Goal: Information Seeking & Learning: Learn about a topic

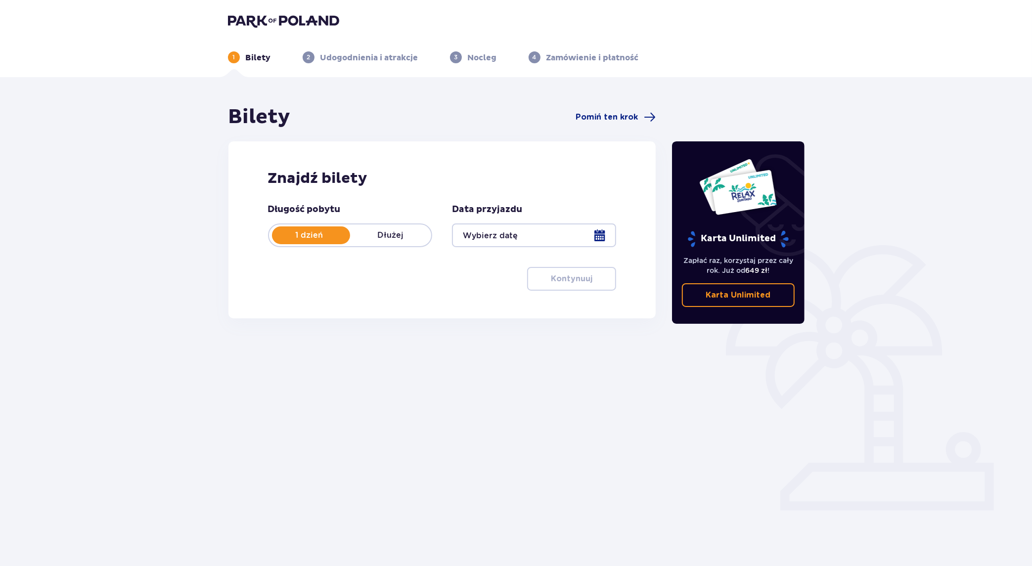
click at [597, 237] on div at bounding box center [534, 235] width 164 height 24
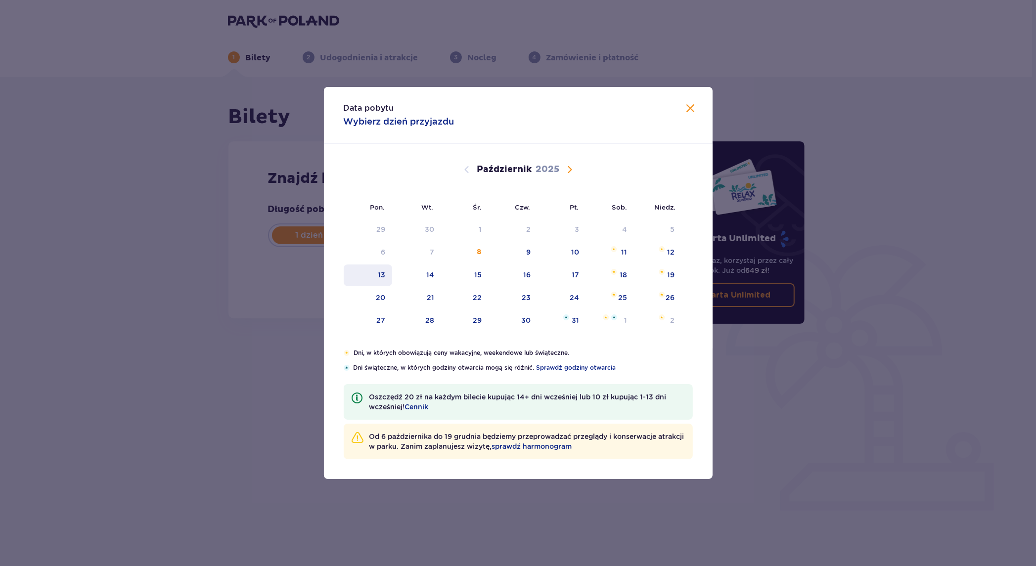
click at [377, 271] on div "13" at bounding box center [368, 275] width 49 height 22
type input "13.10.25"
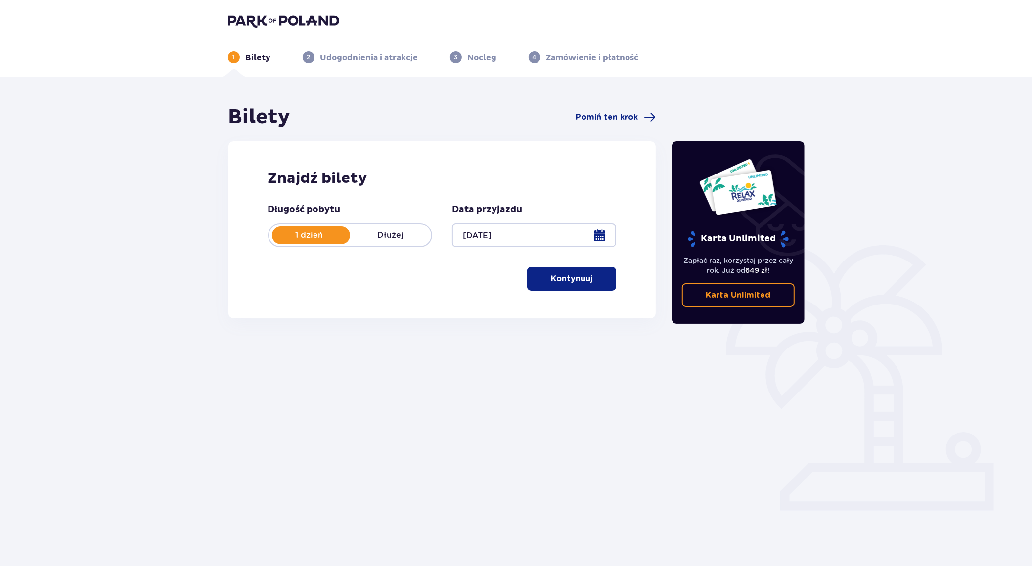
click at [559, 280] on p "Kontynuuj" at bounding box center [572, 278] width 42 height 11
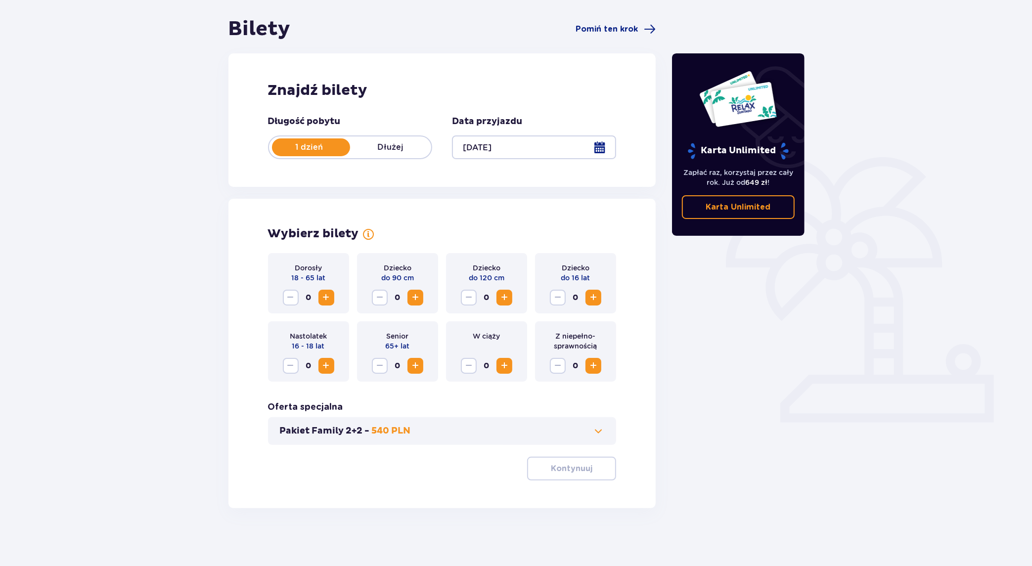
scroll to position [89, 0]
click at [596, 428] on span at bounding box center [598, 430] width 12 height 12
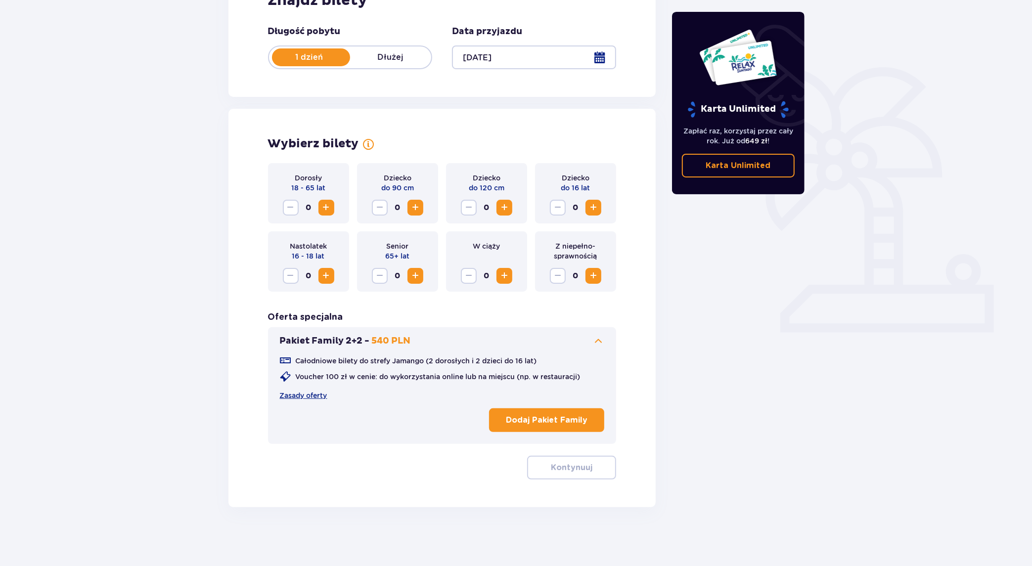
scroll to position [178, 0]
click at [559, 418] on p "Dodaj Pakiet Family" at bounding box center [547, 420] width 82 height 11
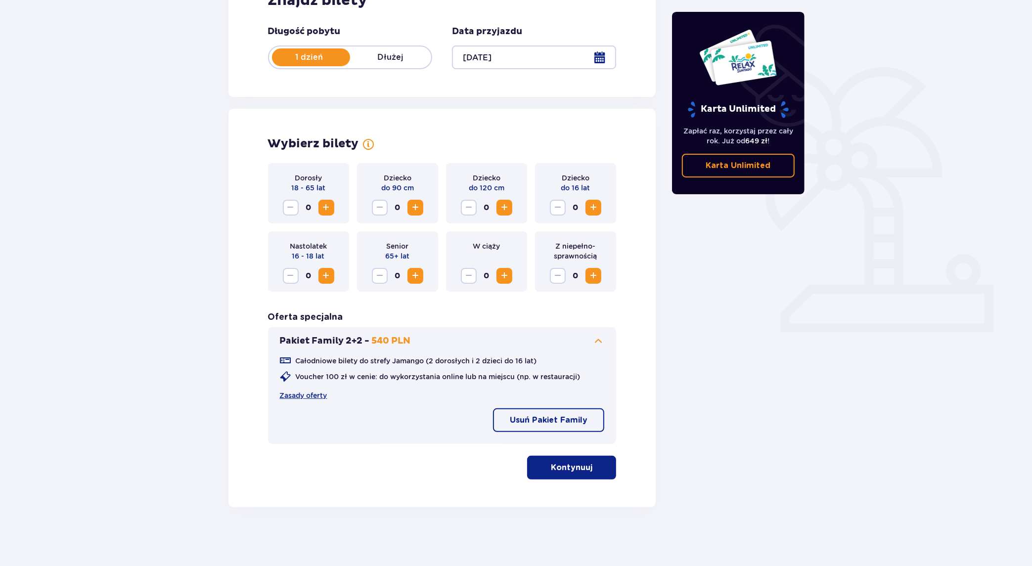
click at [575, 468] on p "Kontynuuj" at bounding box center [572, 467] width 42 height 11
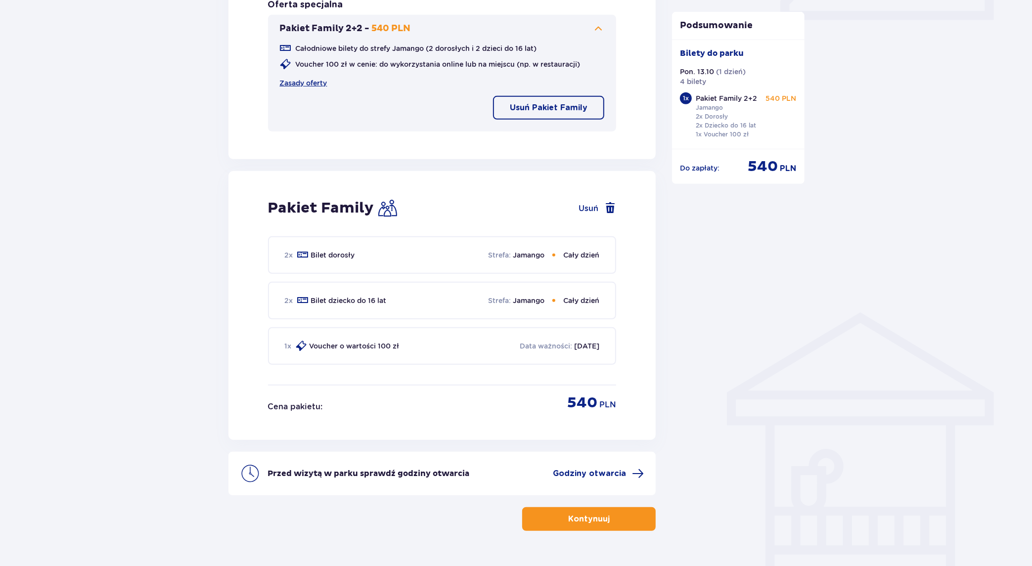
scroll to position [513, 0]
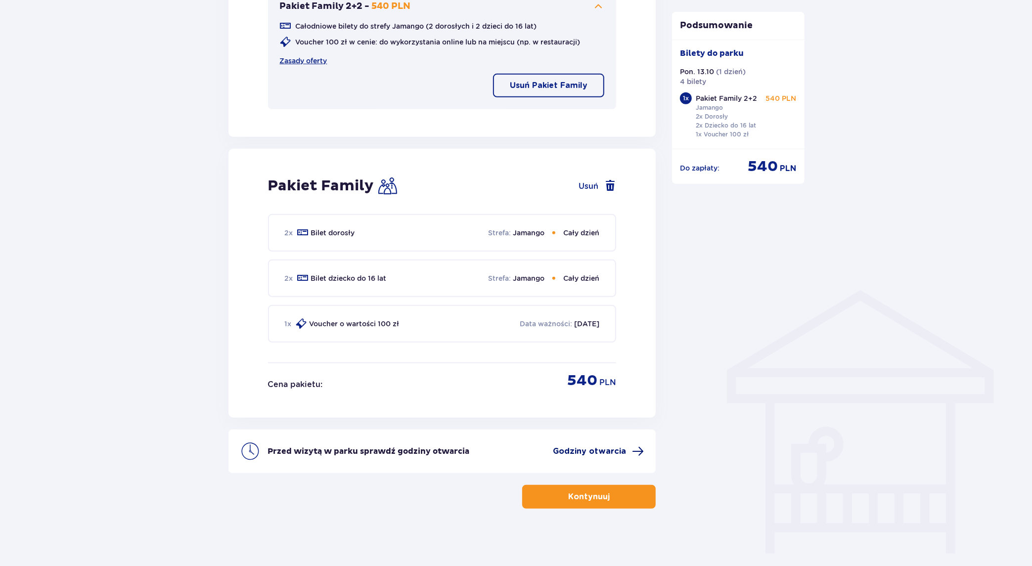
click at [613, 449] on span "Godziny otwarcia" at bounding box center [589, 451] width 73 height 11
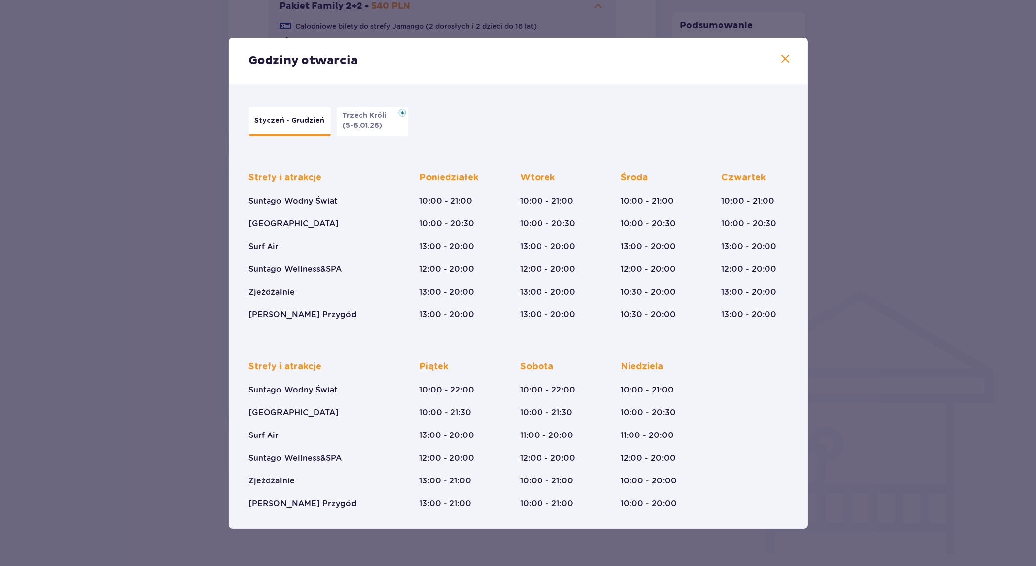
click at [787, 57] on span at bounding box center [786, 59] width 12 height 12
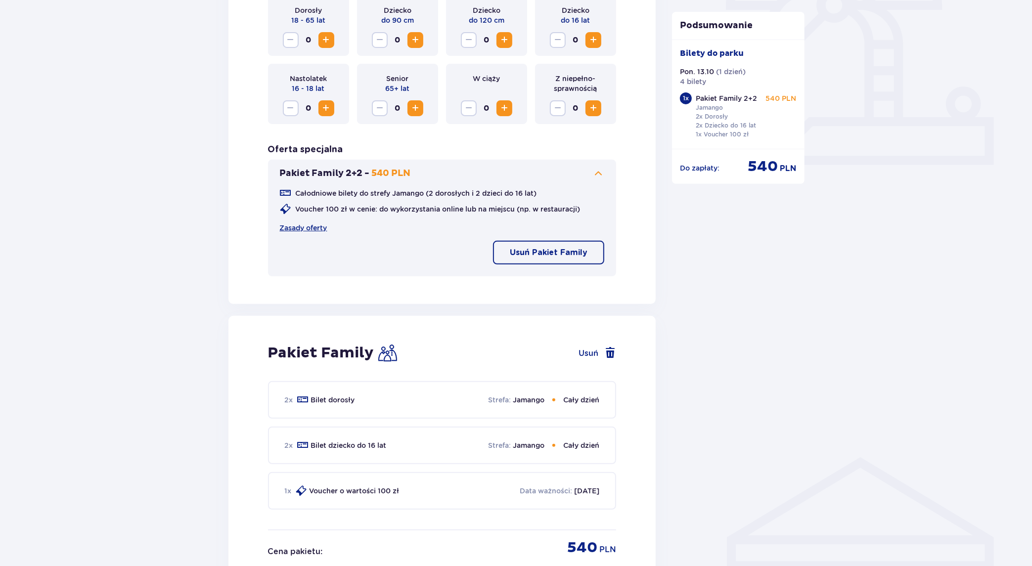
scroll to position [346, 0]
click at [311, 227] on link "Zasady oferty" at bounding box center [303, 227] width 47 height 10
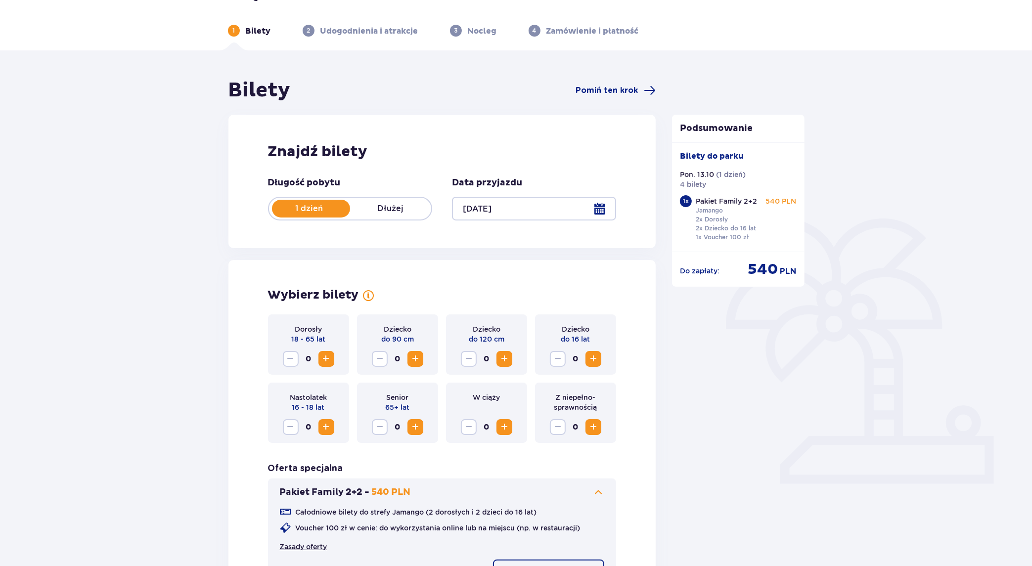
scroll to position [0, 0]
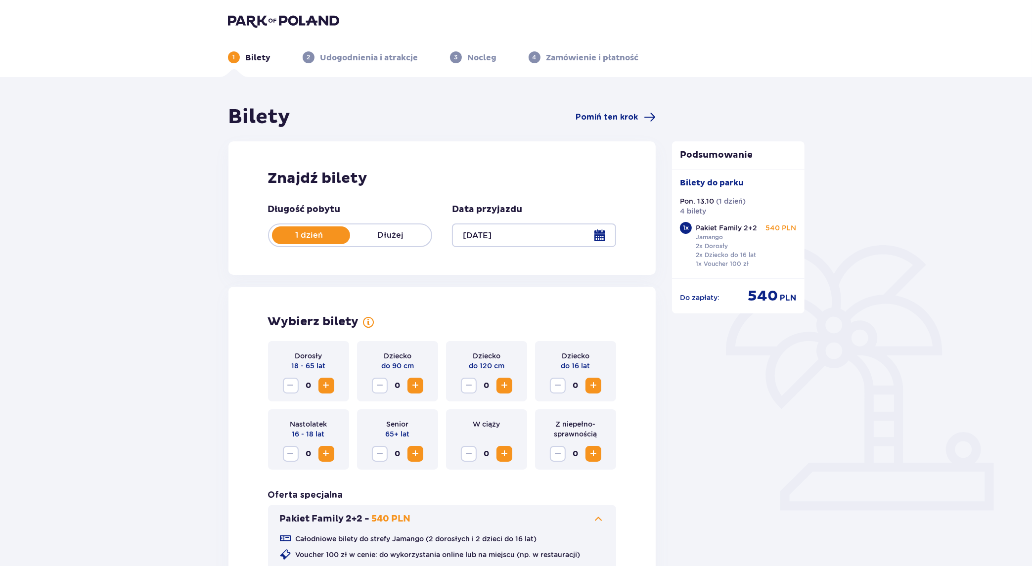
click at [248, 20] on img at bounding box center [283, 21] width 111 height 14
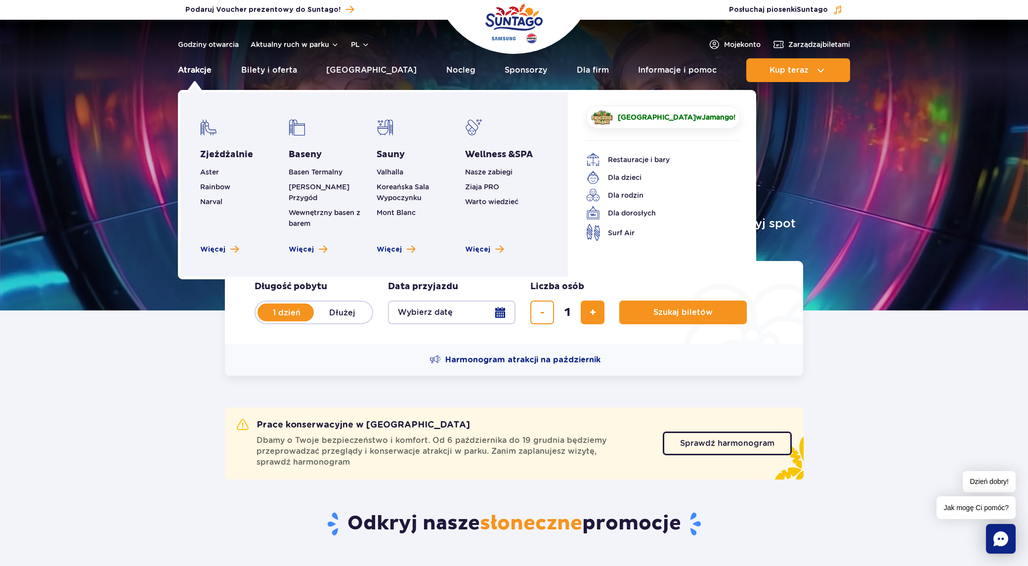
click at [195, 72] on link "Atrakcje" at bounding box center [195, 70] width 34 height 24
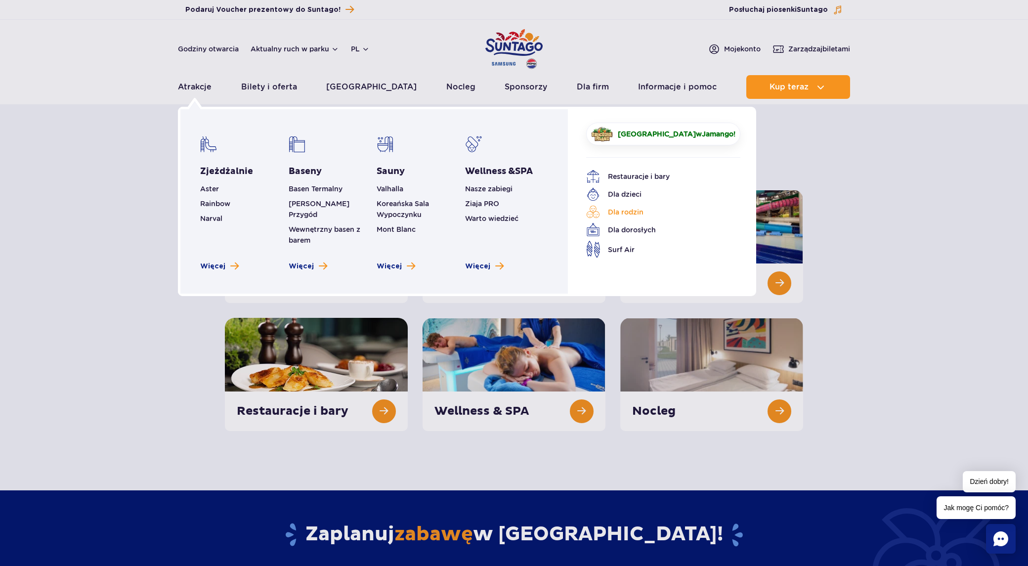
click at [624, 212] on link "Dla rodzin" at bounding box center [655, 212] width 139 height 14
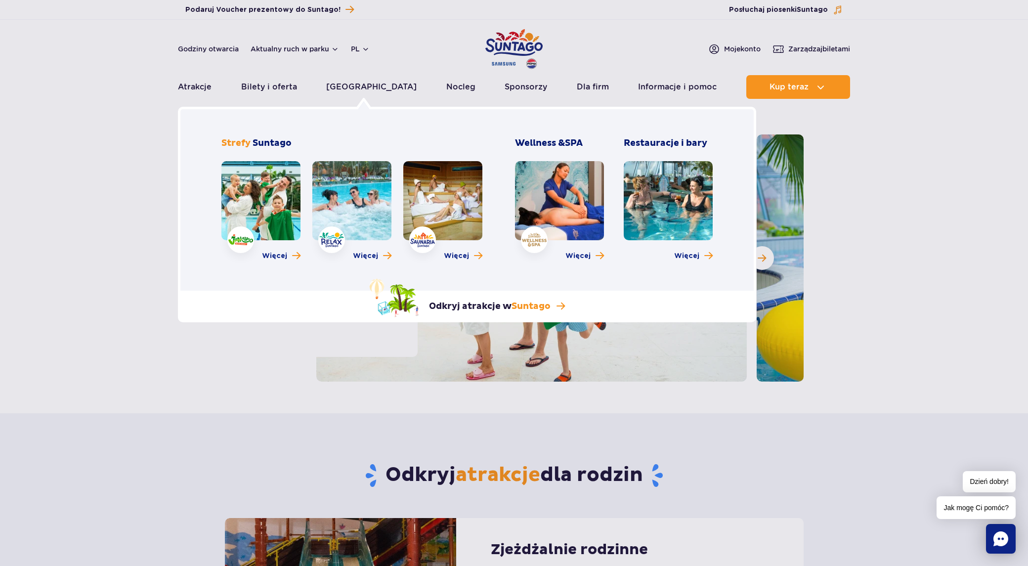
click at [275, 205] on link at bounding box center [260, 200] width 79 height 79
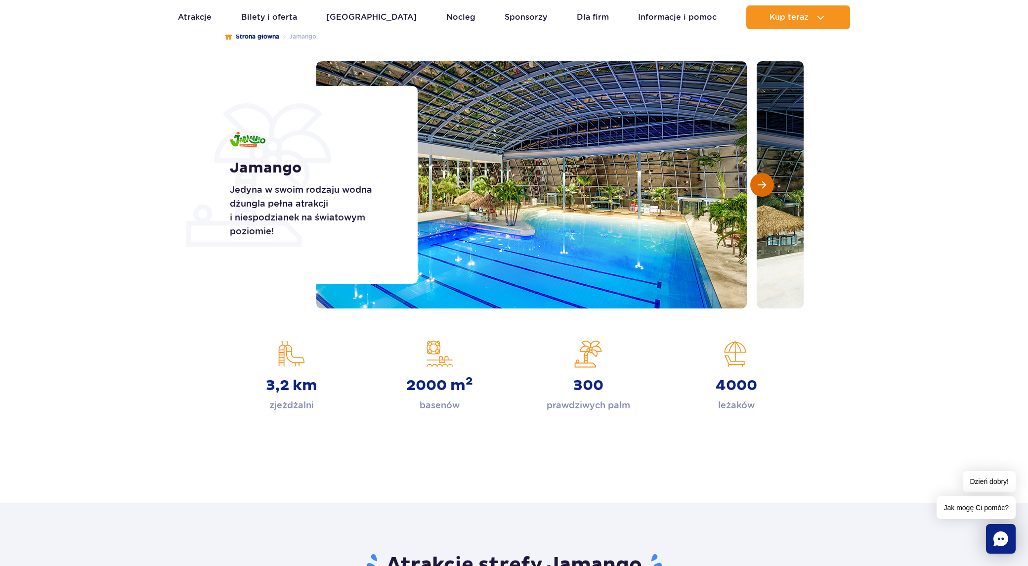
click at [769, 186] on button "Następny slajd" at bounding box center [762, 185] width 24 height 24
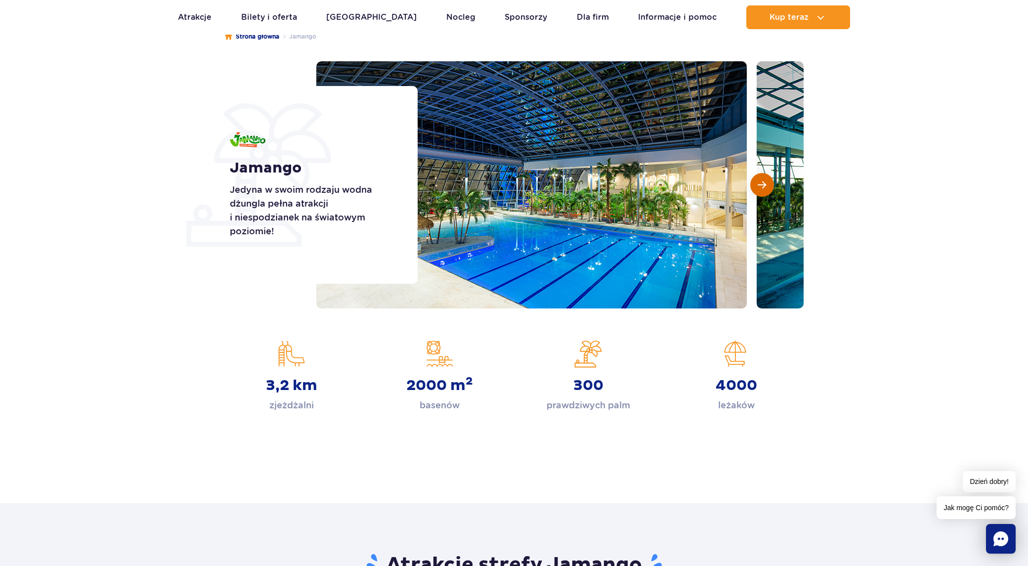
click at [762, 186] on span "Następny slajd" at bounding box center [762, 184] width 8 height 9
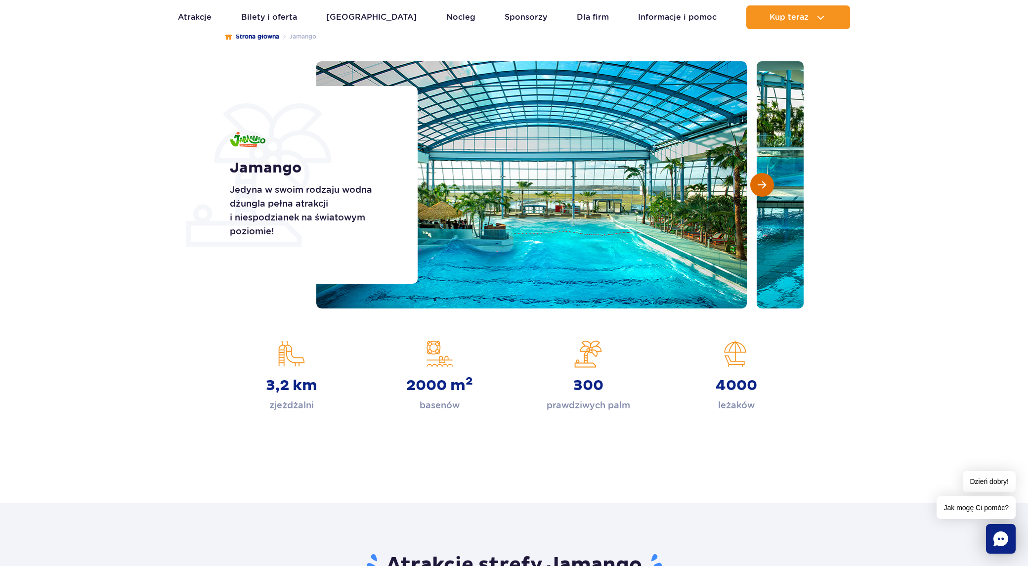
click at [758, 187] on span "Następny slajd" at bounding box center [762, 184] width 8 height 9
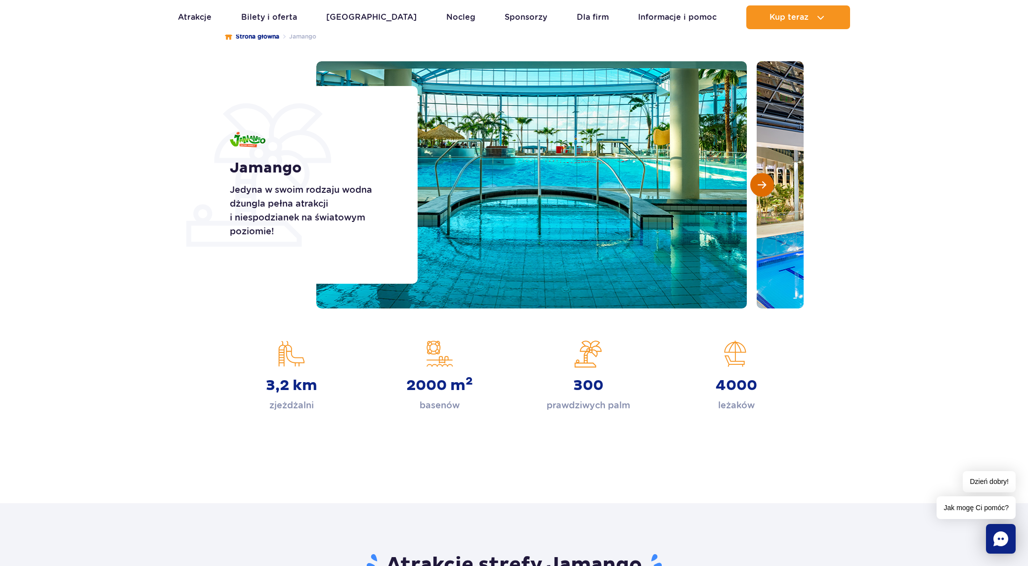
click at [758, 187] on span "Następny slajd" at bounding box center [762, 184] width 8 height 9
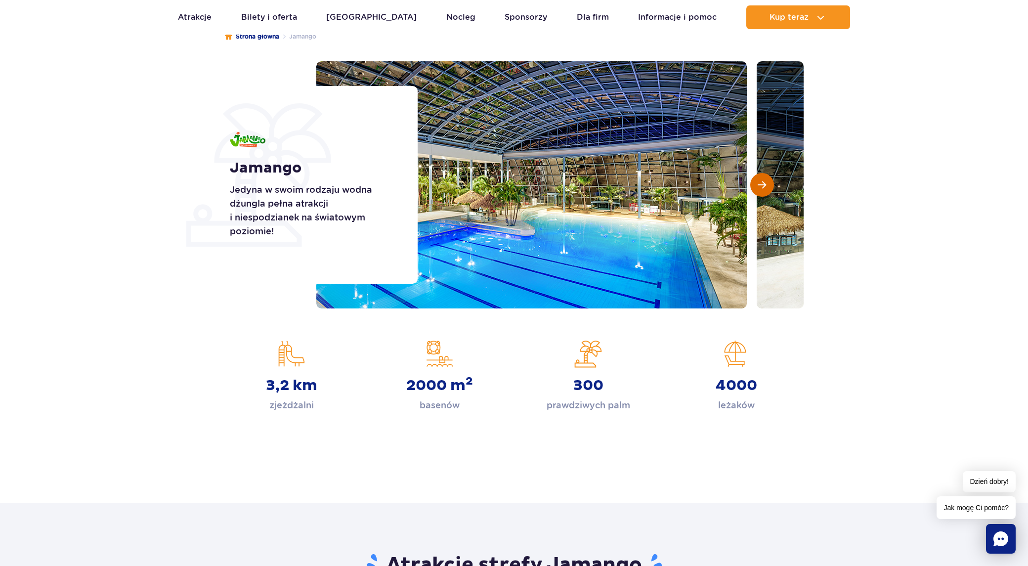
click at [758, 187] on span "Następny slajd" at bounding box center [762, 184] width 8 height 9
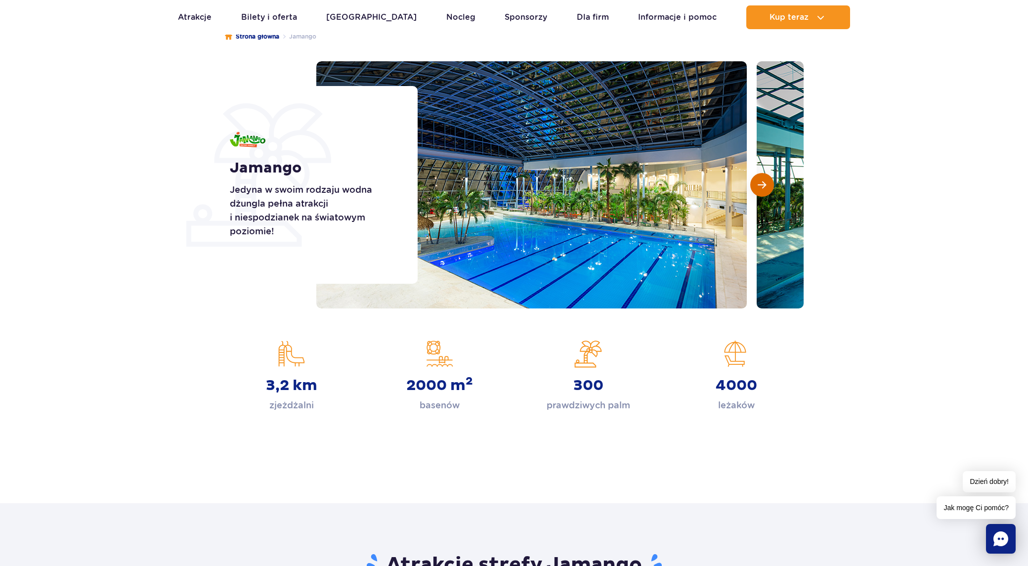
click at [758, 187] on span "Następny slajd" at bounding box center [762, 184] width 8 height 9
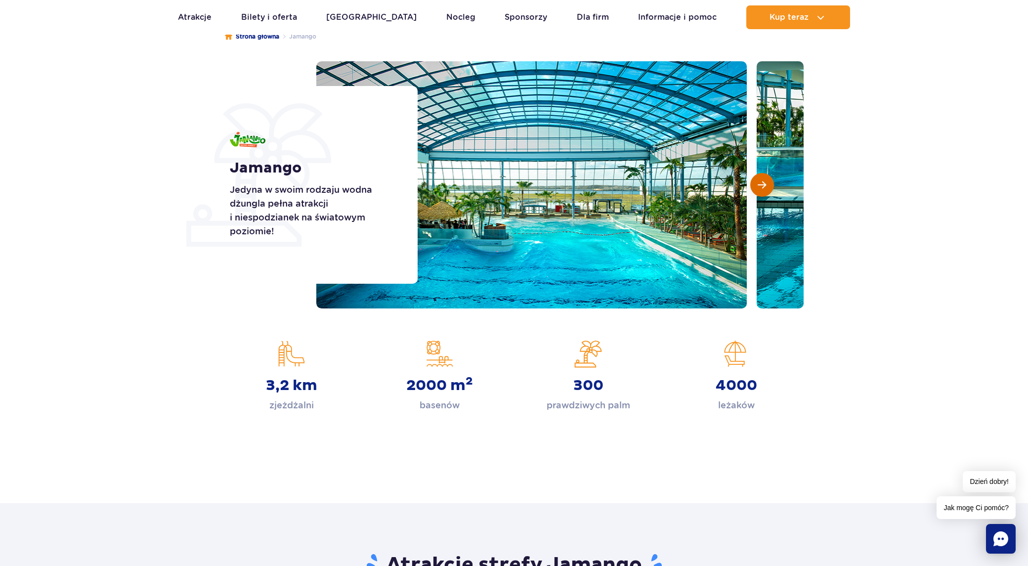
click at [758, 187] on span "Następny slajd" at bounding box center [762, 184] width 8 height 9
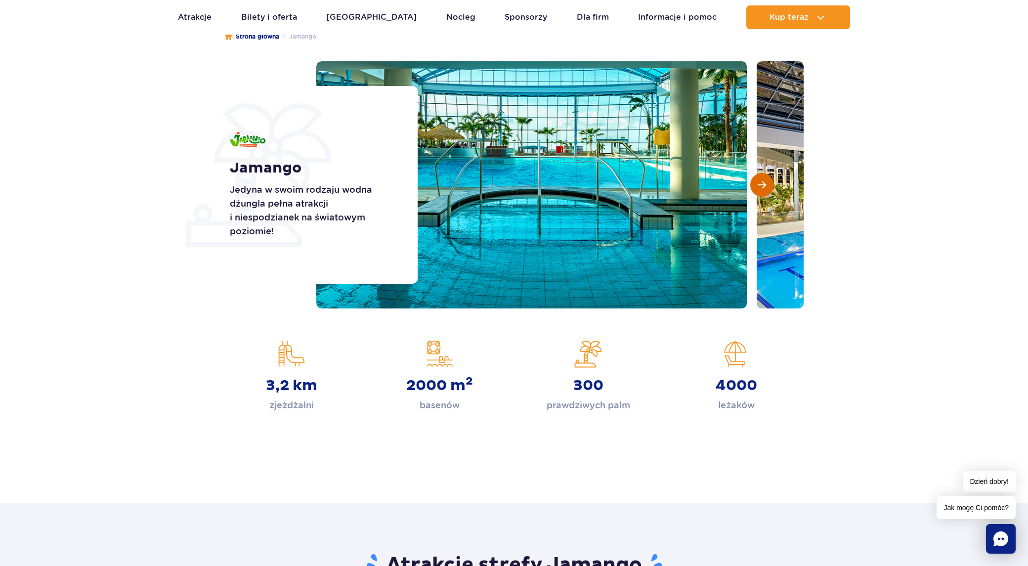
click at [758, 187] on span "Następny slajd" at bounding box center [762, 184] width 8 height 9
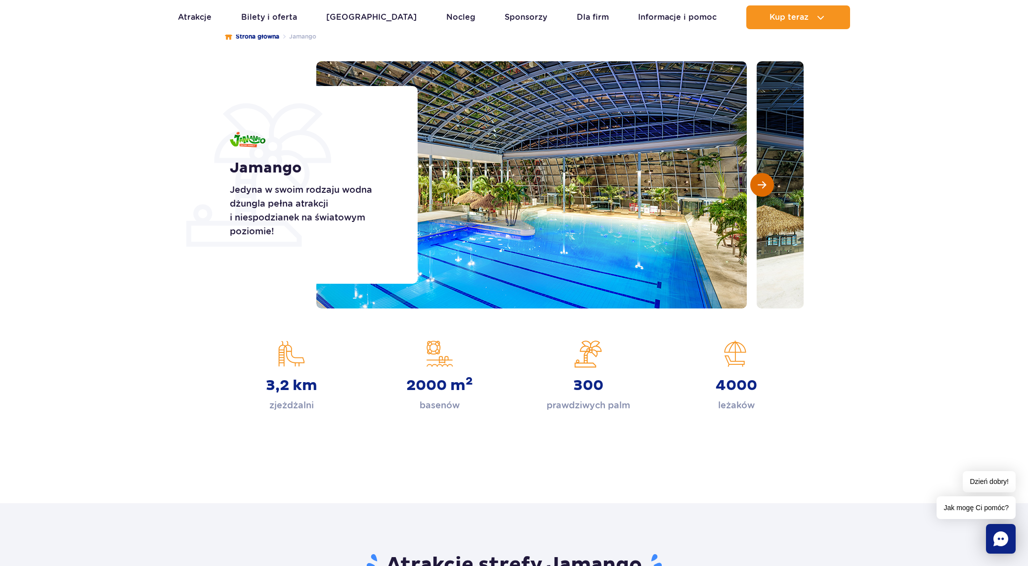
click at [758, 187] on span "Następny slajd" at bounding box center [762, 184] width 8 height 9
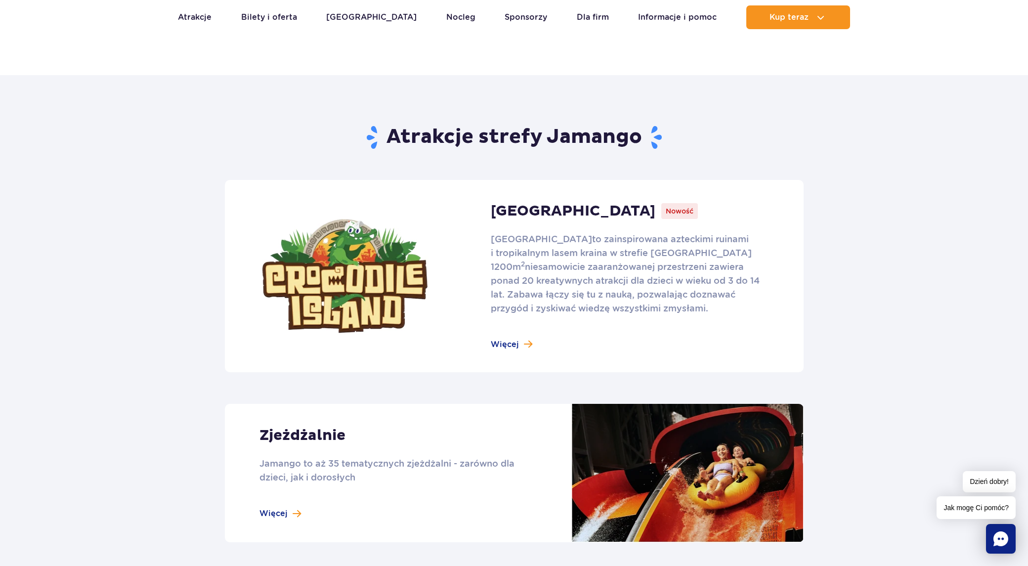
scroll to position [643, 0]
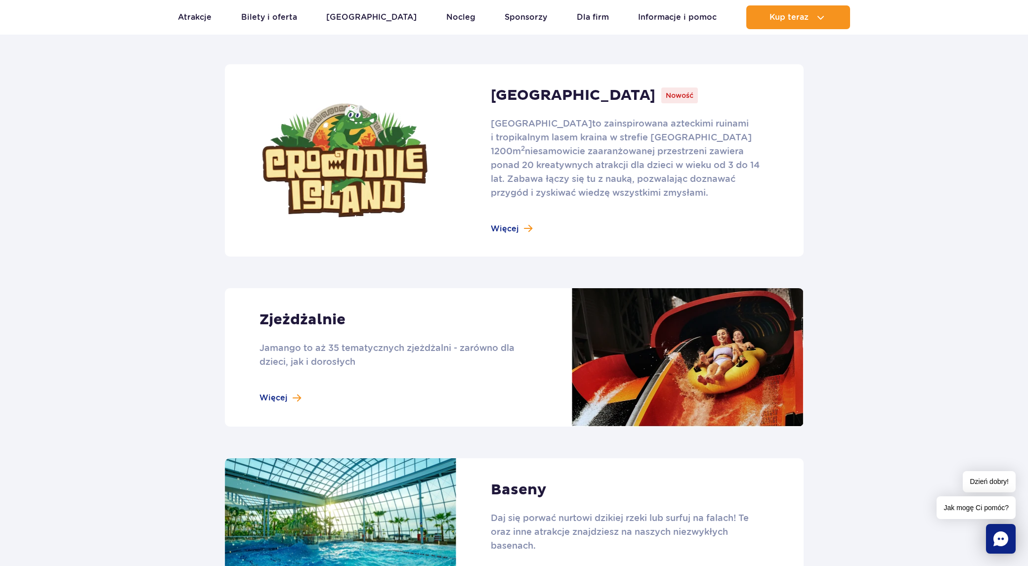
click at [519, 228] on link at bounding box center [514, 160] width 579 height 192
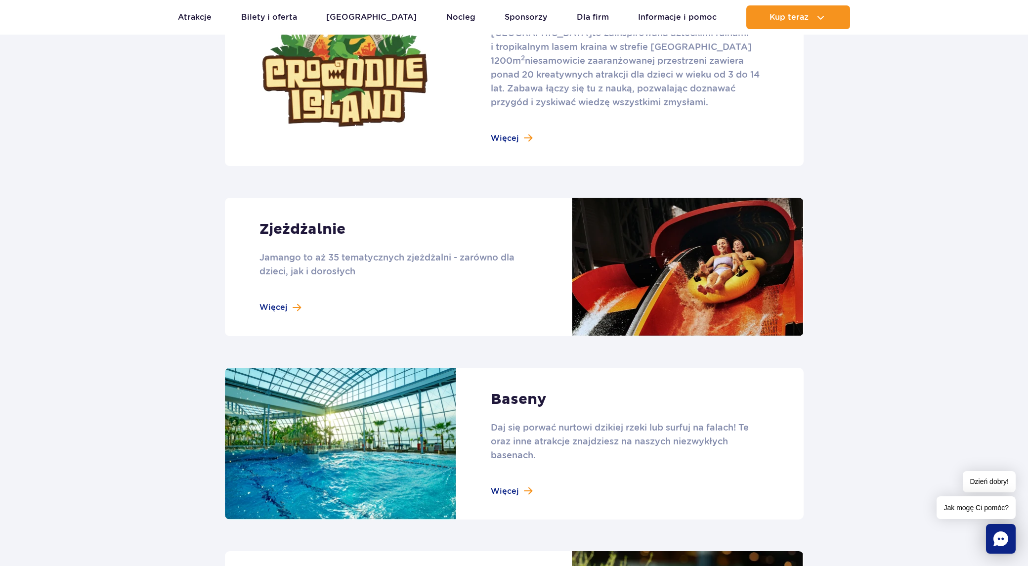
scroll to position [840, 0]
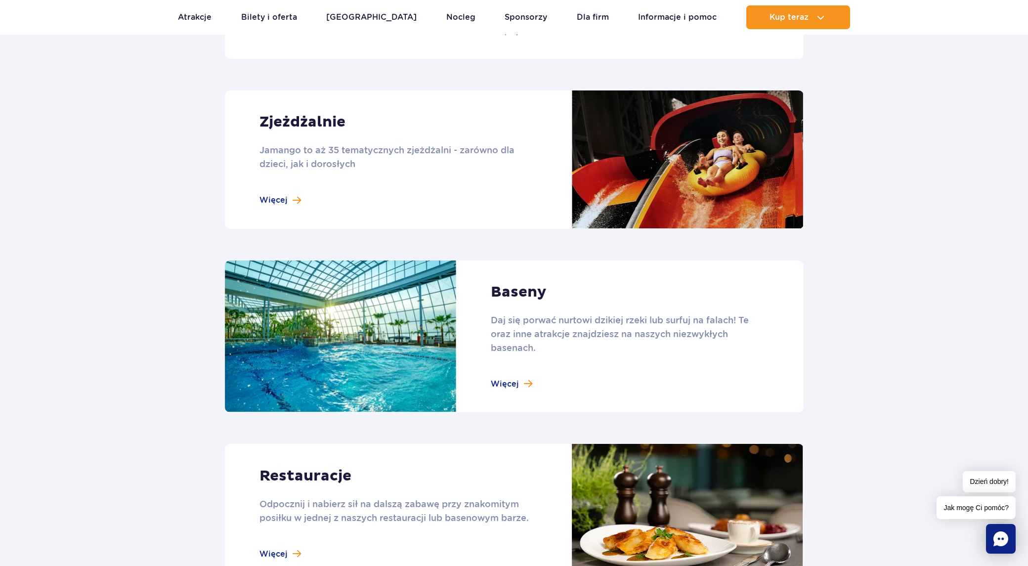
click at [287, 199] on link at bounding box center [514, 159] width 579 height 138
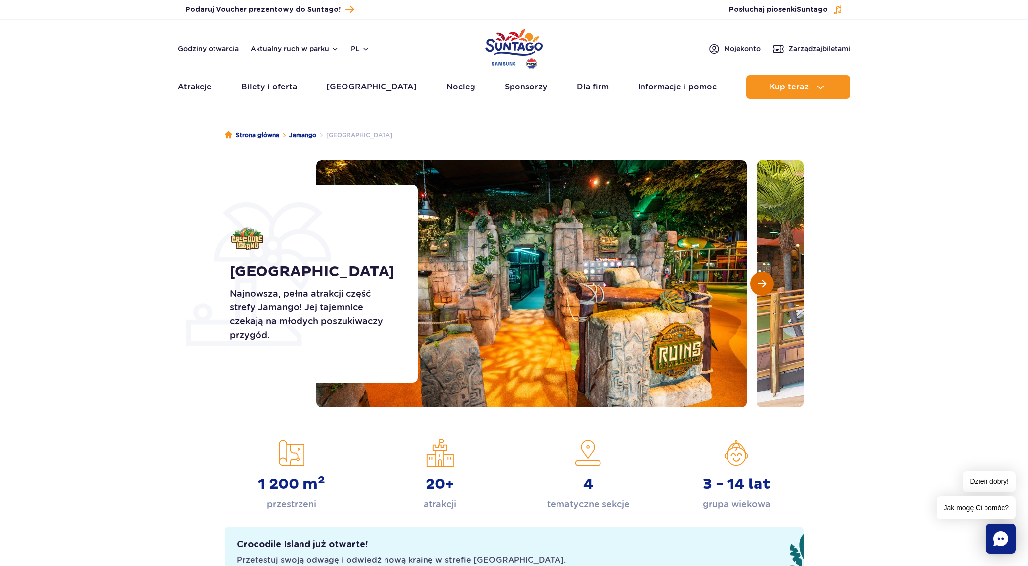
click at [764, 290] on button "Następny slajd" at bounding box center [762, 284] width 24 height 24
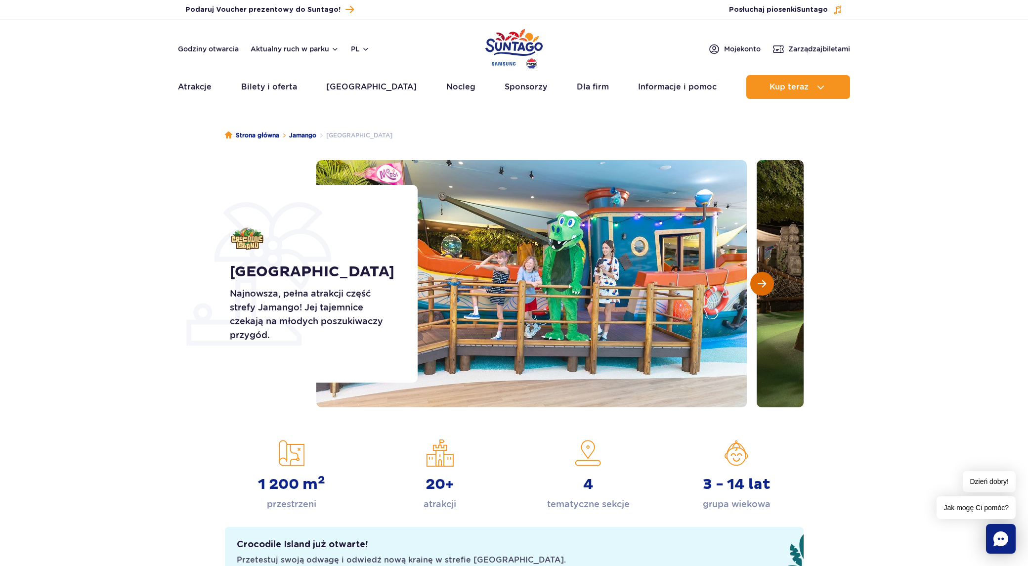
click at [752, 287] on button "Następny slajd" at bounding box center [762, 284] width 24 height 24
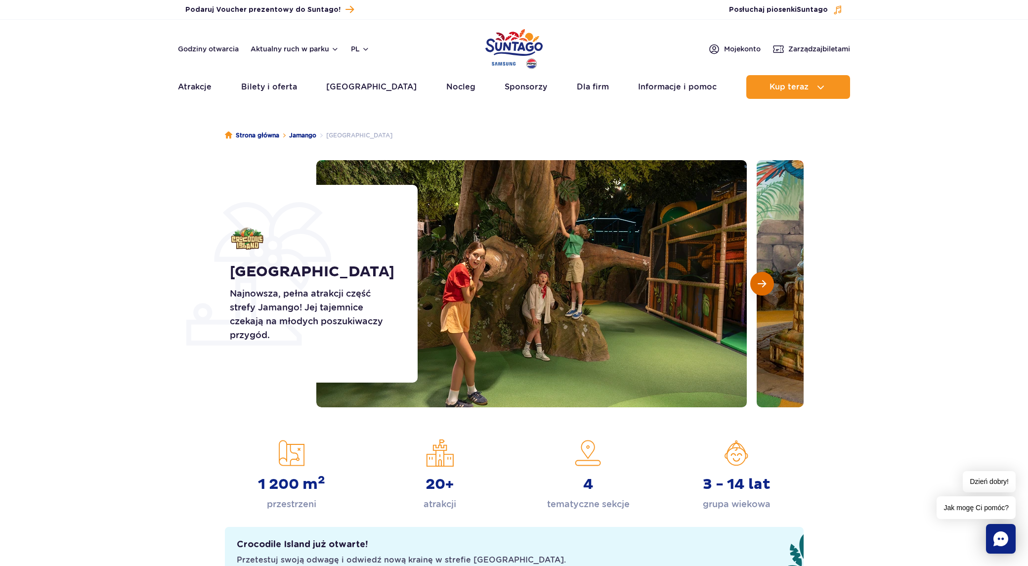
click at [752, 287] on button "Następny slajd" at bounding box center [762, 284] width 24 height 24
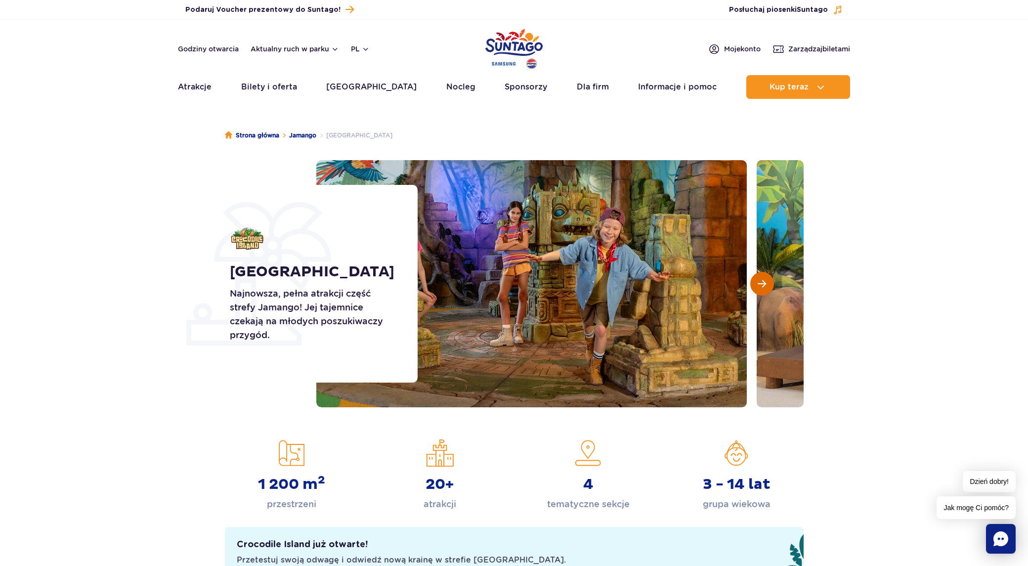
click at [752, 287] on button "Następny slajd" at bounding box center [762, 284] width 24 height 24
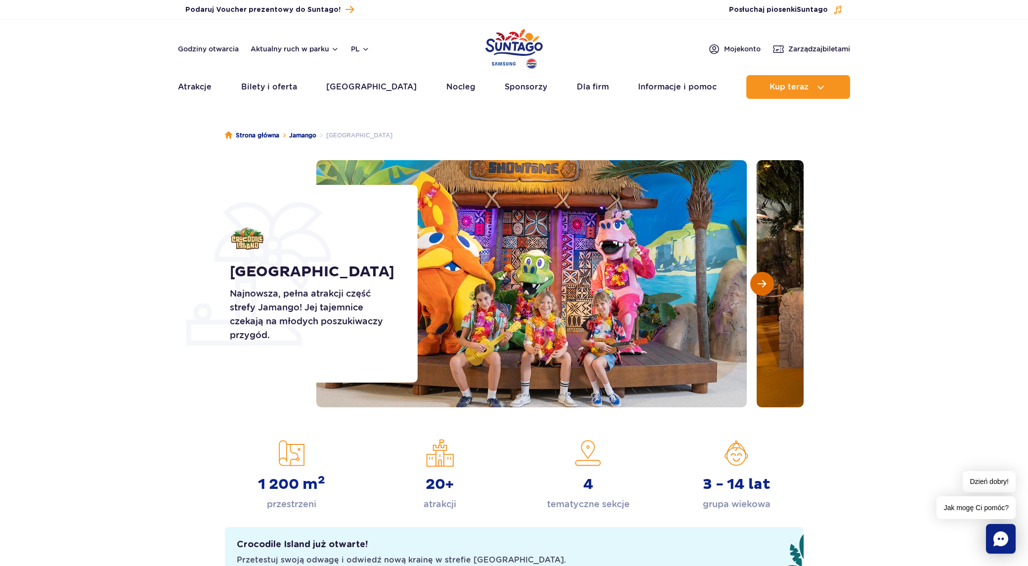
click at [752, 287] on button "Następny slajd" at bounding box center [762, 284] width 24 height 24
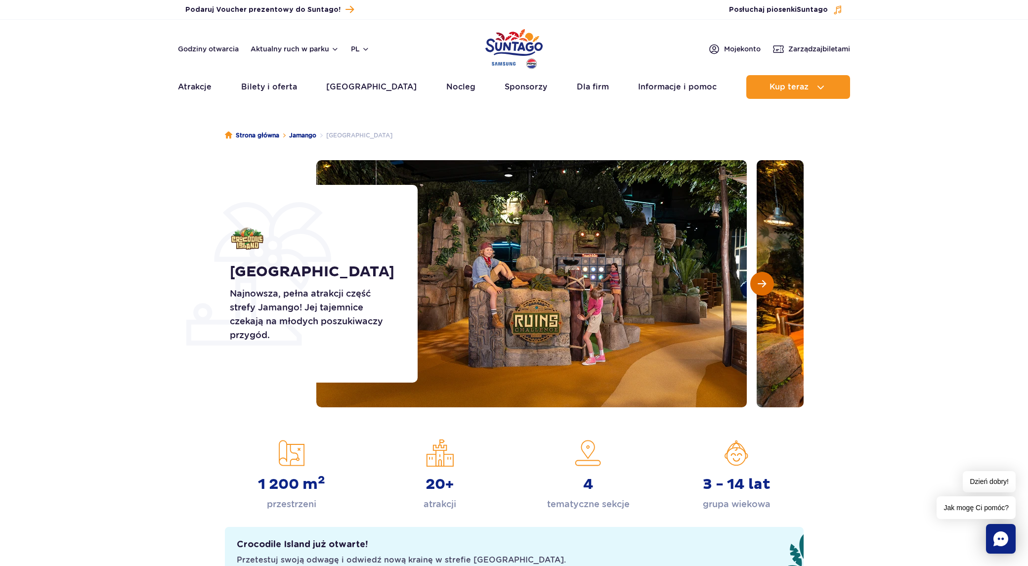
click at [752, 287] on button "Następny slajd" at bounding box center [762, 284] width 24 height 24
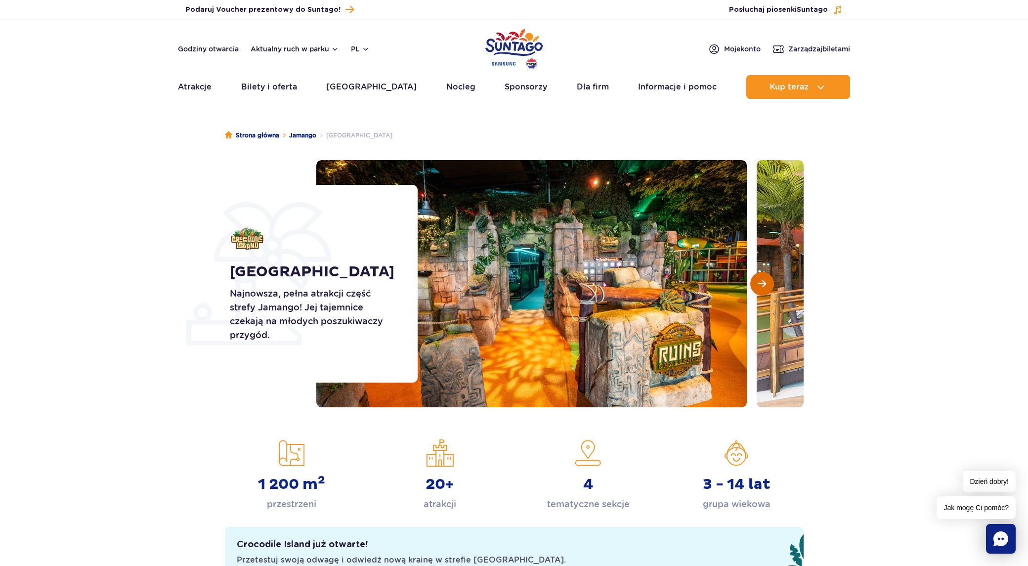
click at [752, 287] on button "Następny slajd" at bounding box center [762, 284] width 24 height 24
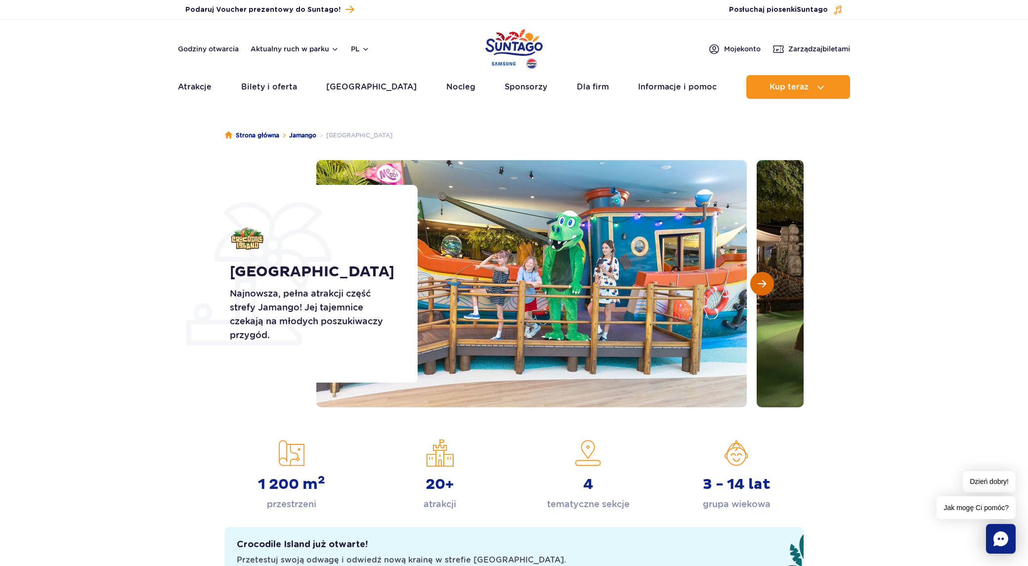
click at [752, 287] on button "Następny slajd" at bounding box center [762, 284] width 24 height 24
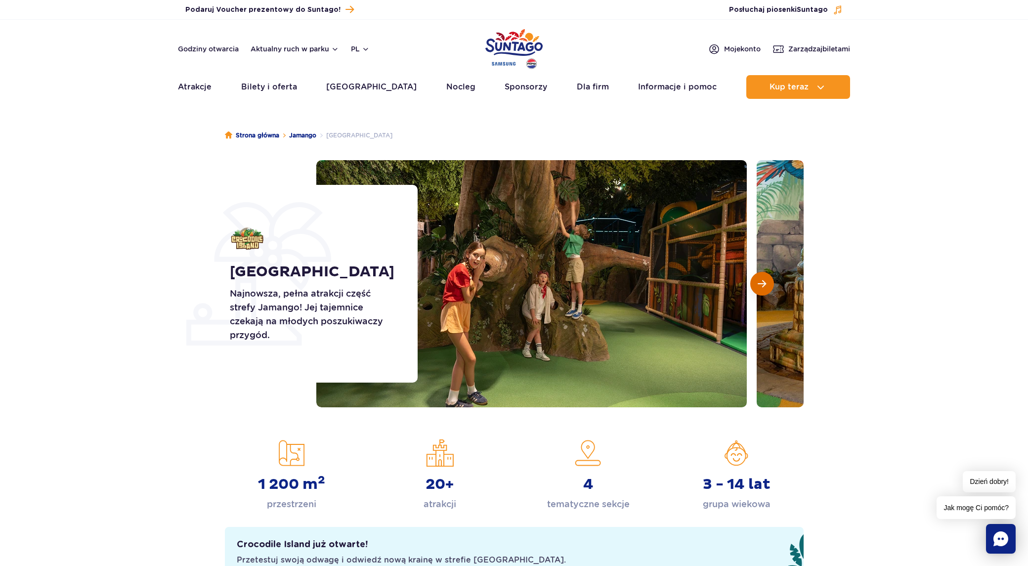
click at [752, 287] on button "Następny slajd" at bounding box center [762, 284] width 24 height 24
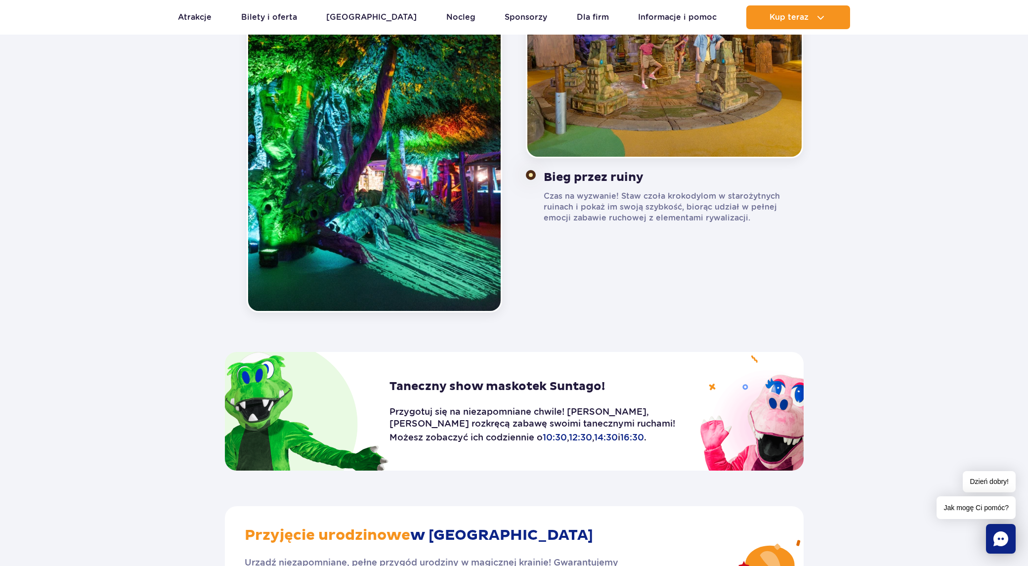
scroll to position [989, 0]
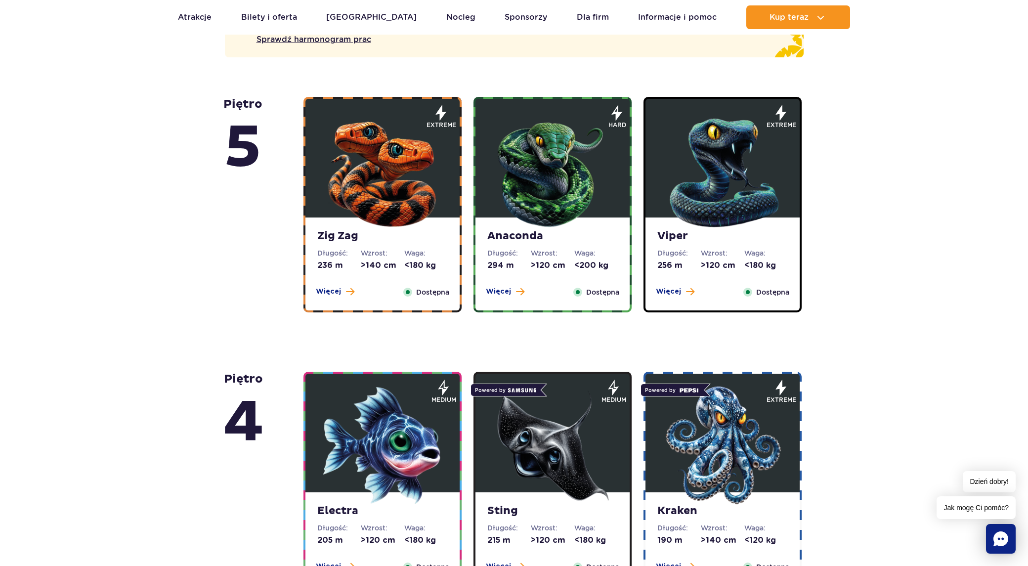
scroll to position [593, 0]
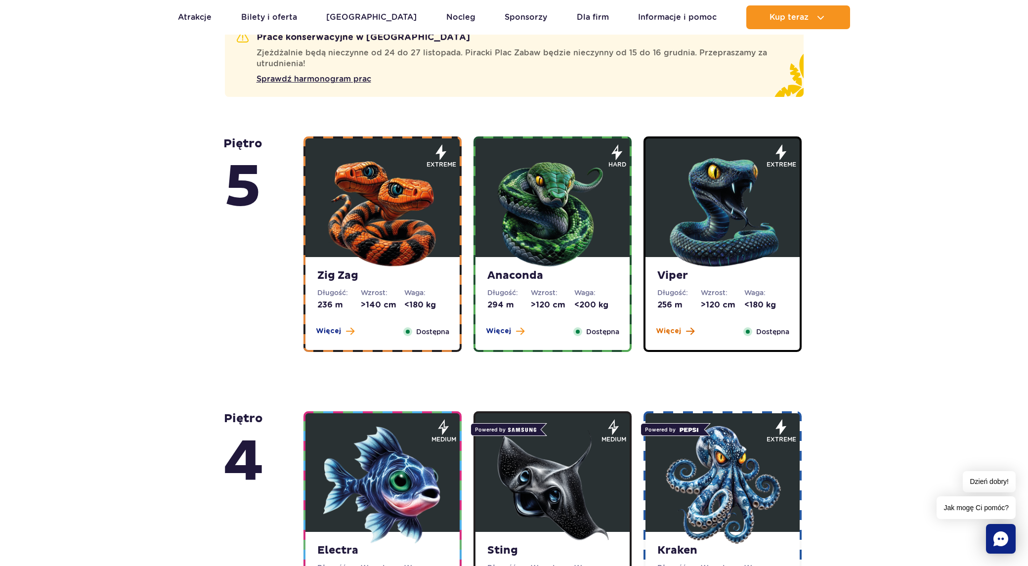
click at [671, 330] on span "Więcej" at bounding box center [668, 331] width 25 height 10
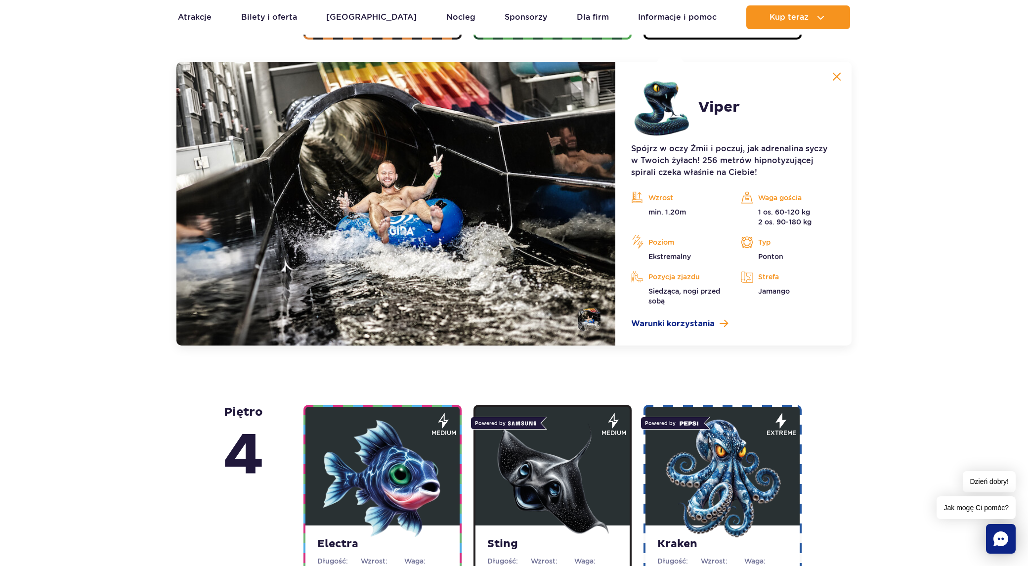
scroll to position [908, 0]
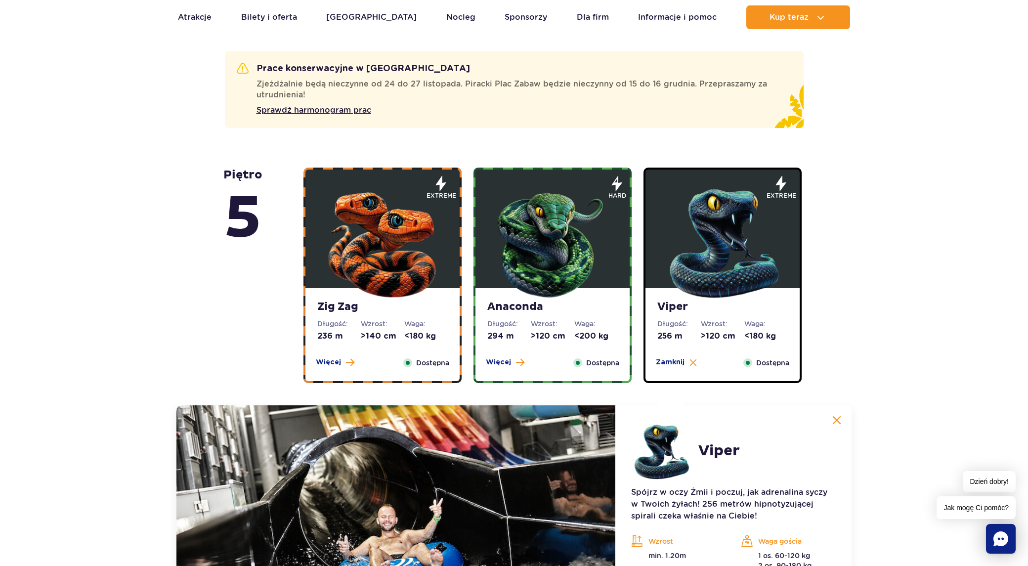
click at [557, 267] on img at bounding box center [552, 241] width 119 height 119
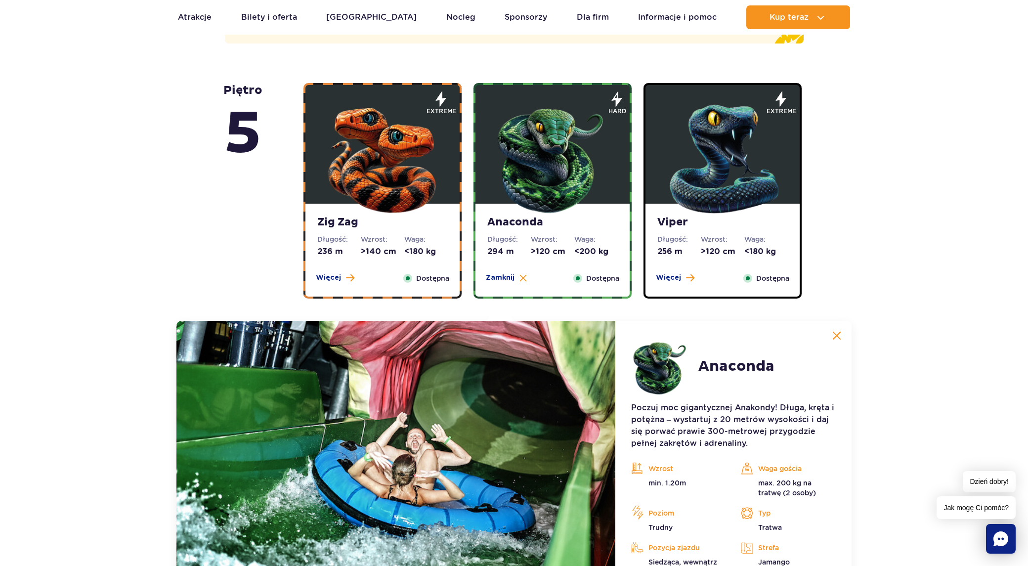
scroll to position [612, 0]
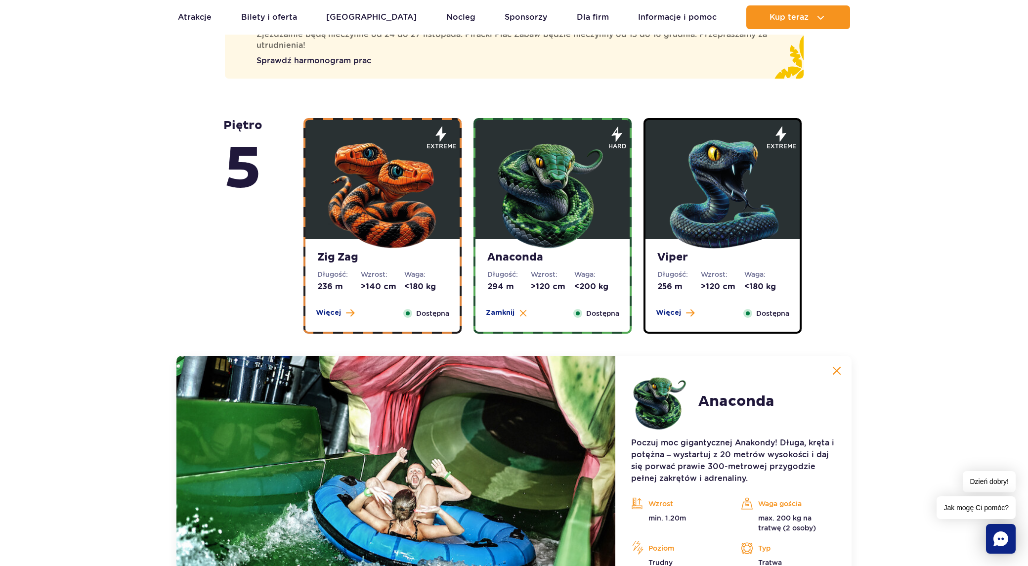
click at [389, 188] on img at bounding box center [382, 191] width 119 height 119
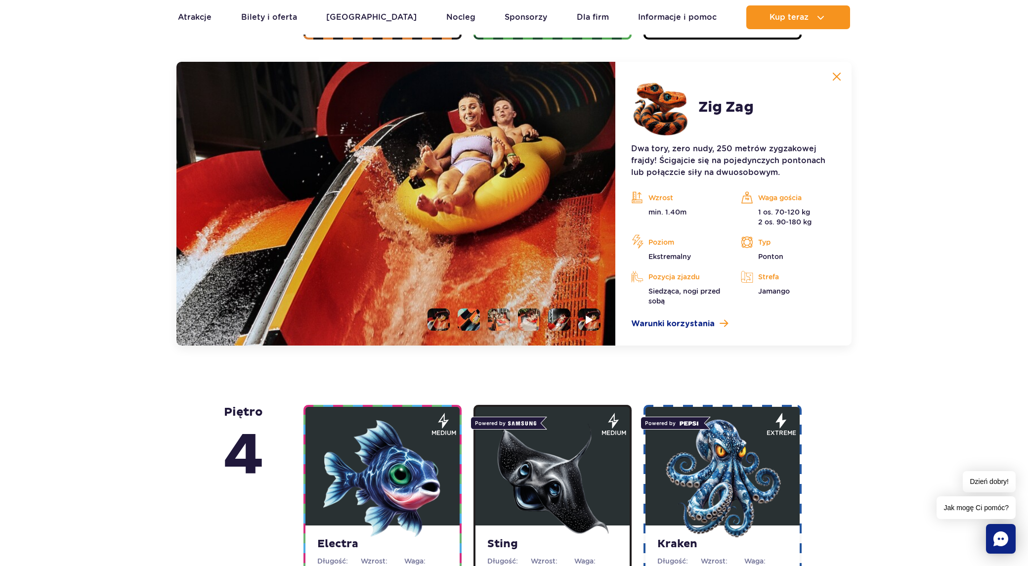
scroll to position [908, 0]
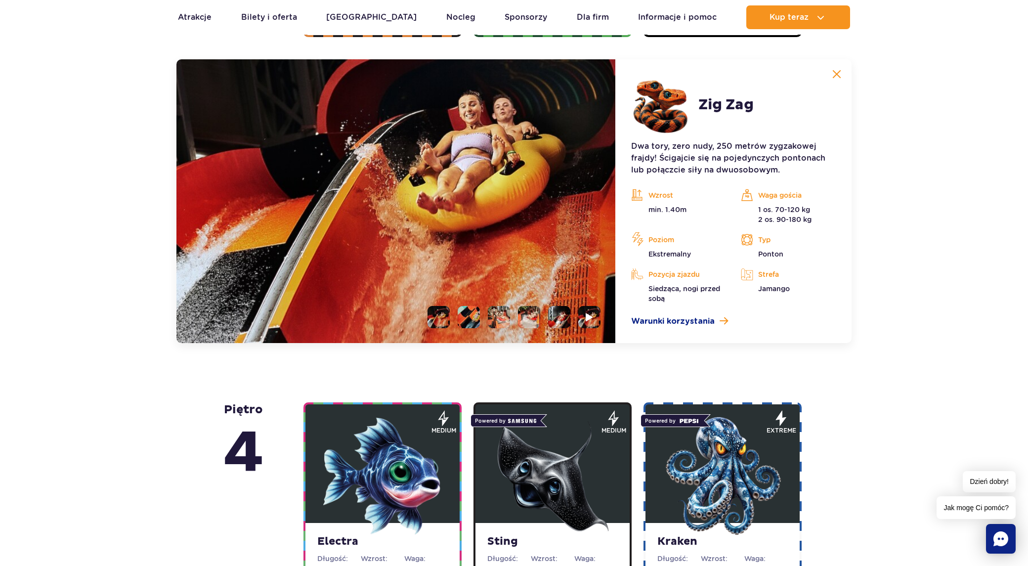
click at [473, 322] on li at bounding box center [469, 317] width 22 height 22
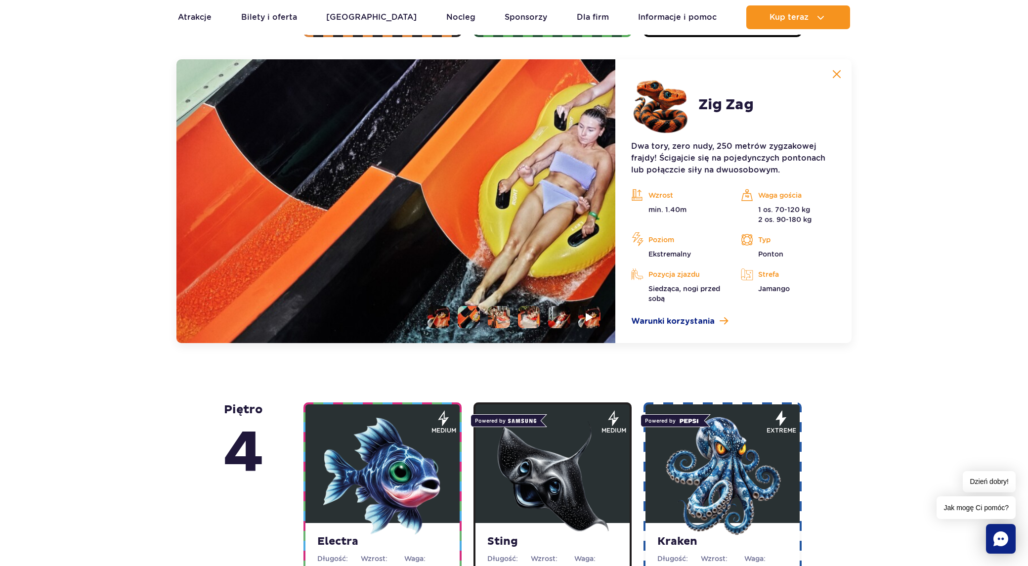
click at [501, 317] on li at bounding box center [499, 317] width 22 height 22
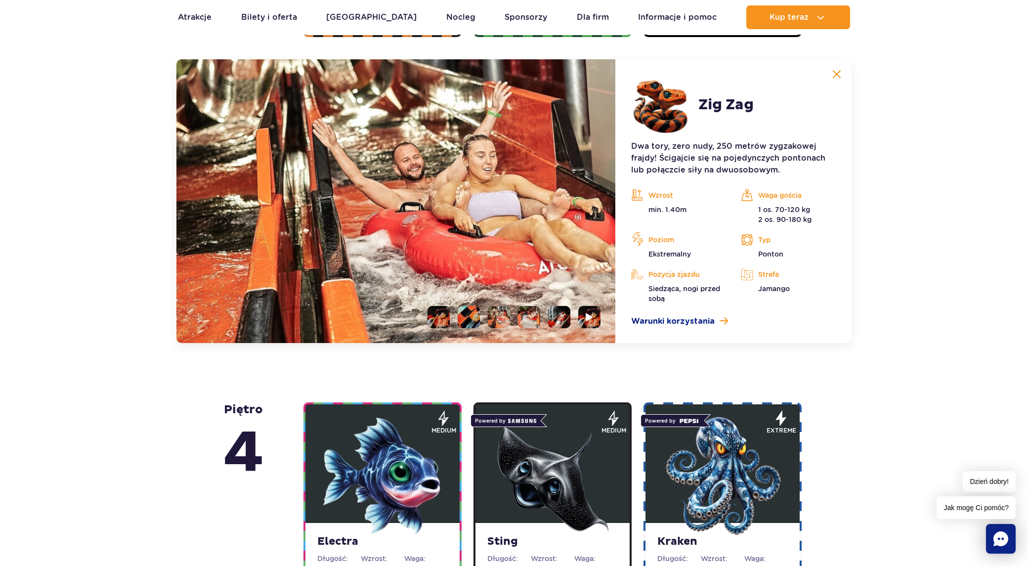
click at [520, 316] on li at bounding box center [529, 317] width 22 height 22
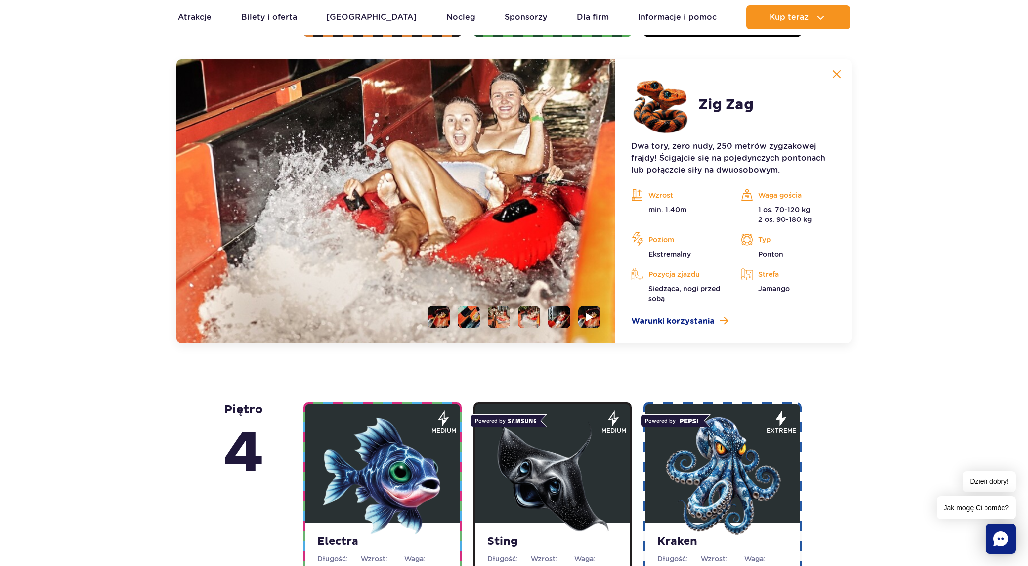
click at [562, 318] on li at bounding box center [559, 317] width 22 height 22
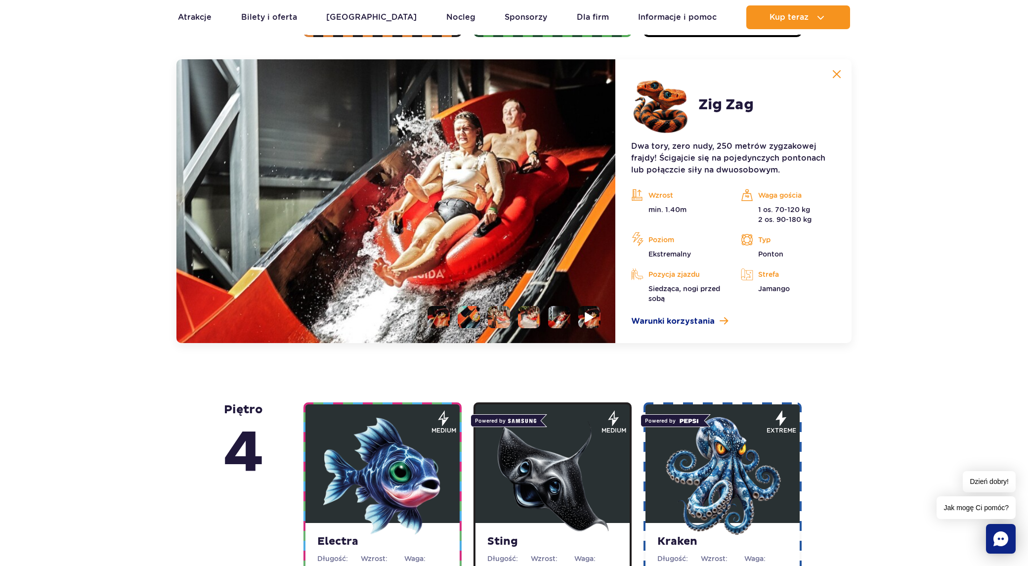
click at [587, 318] on img at bounding box center [589, 316] width 9 height 11
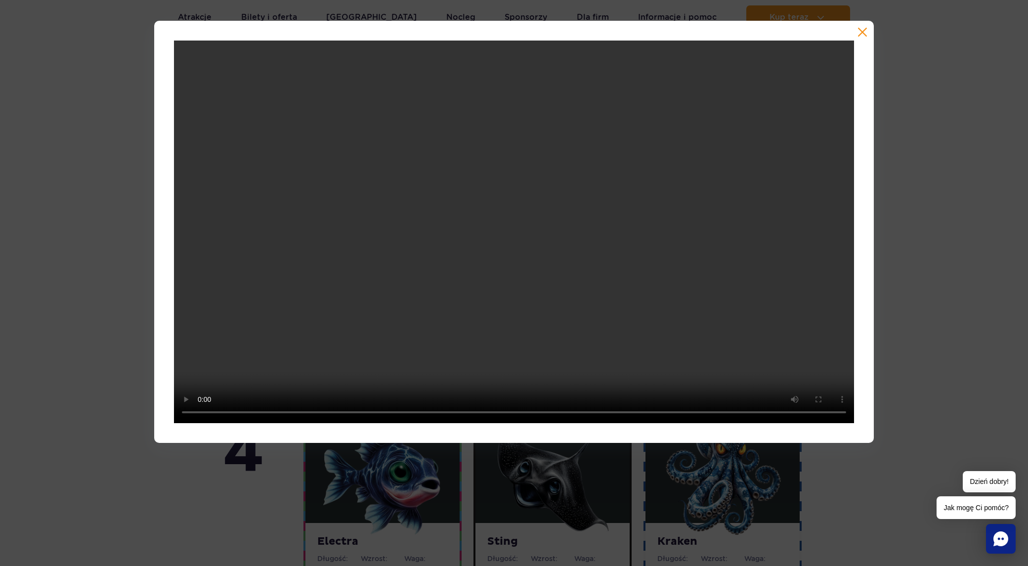
click at [863, 32] on button "button" at bounding box center [863, 32] width 10 height 10
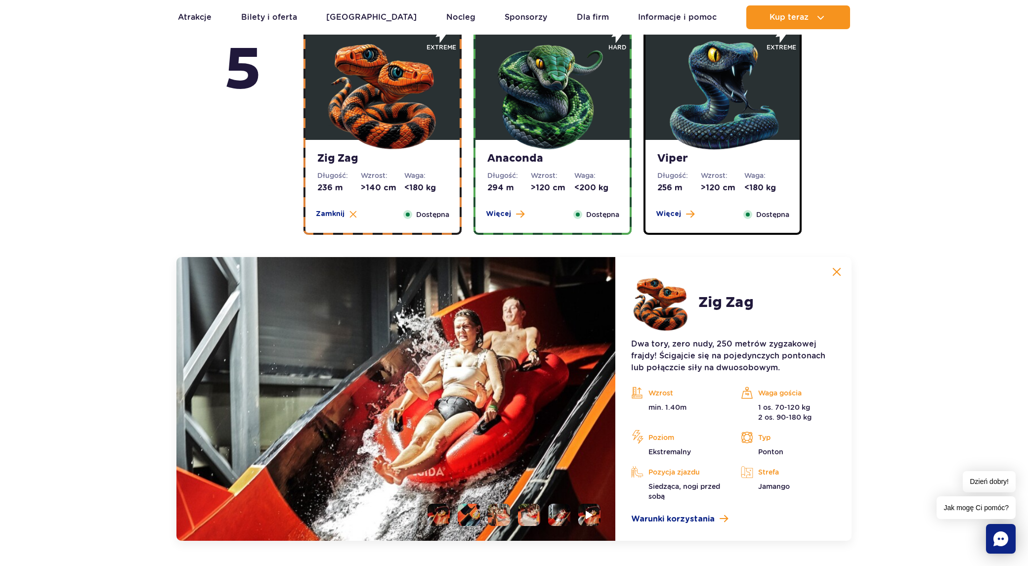
click at [536, 130] on img at bounding box center [552, 93] width 119 height 119
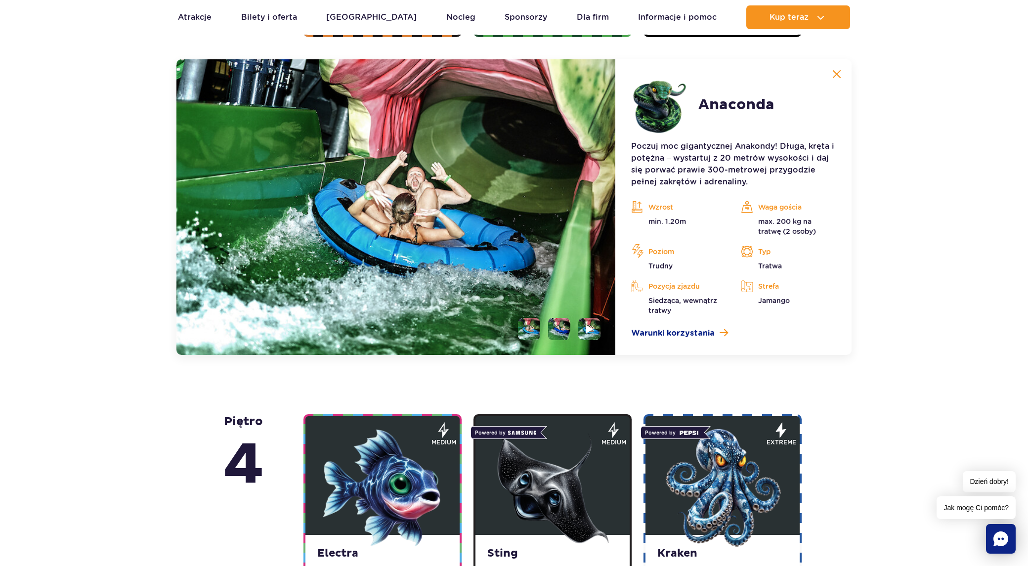
click at [561, 324] on li at bounding box center [559, 329] width 22 height 22
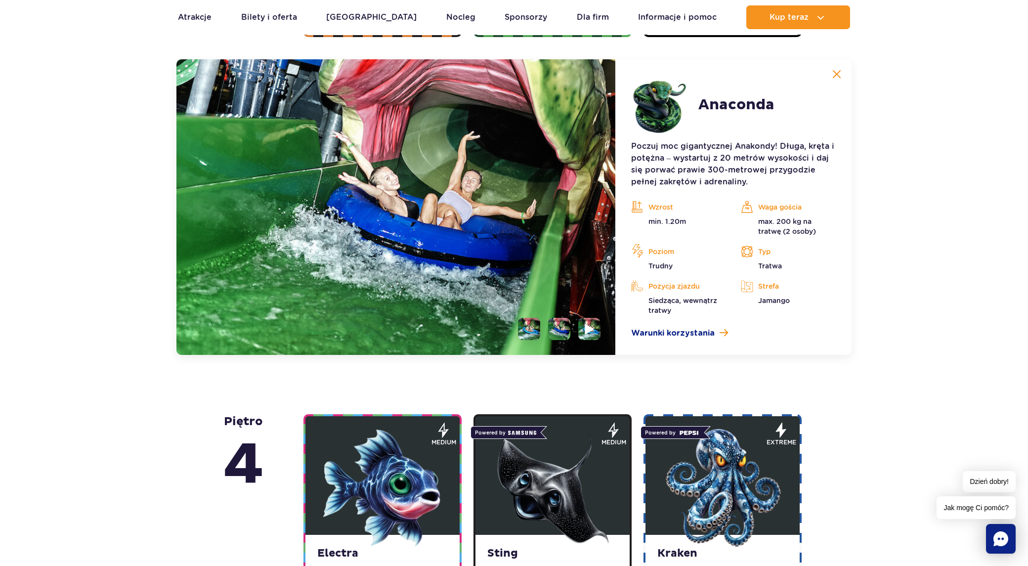
click at [586, 327] on img at bounding box center [589, 328] width 9 height 11
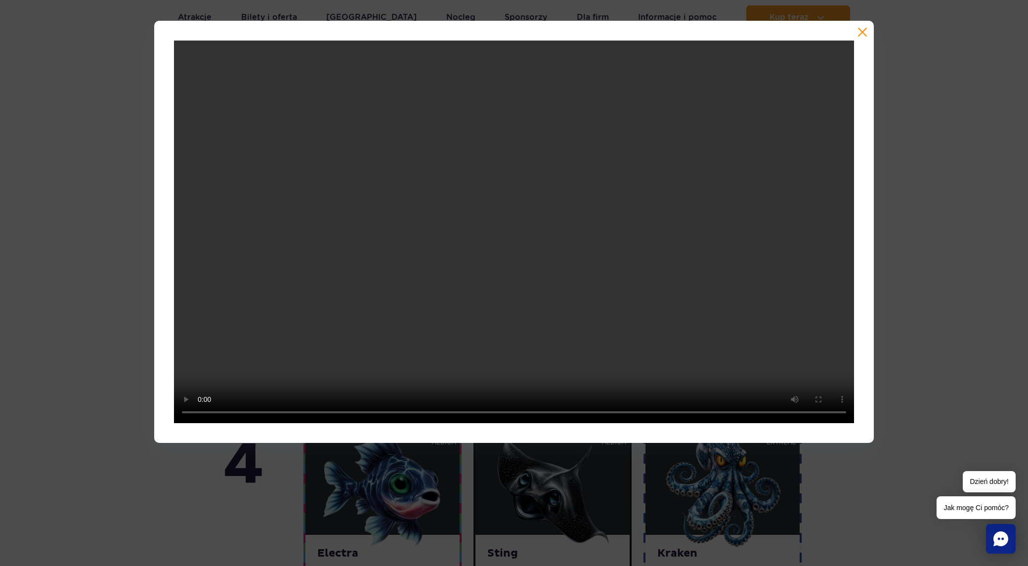
click at [907, 229] on div at bounding box center [514, 232] width 1028 height 422
click at [863, 34] on button "button" at bounding box center [863, 32] width 10 height 10
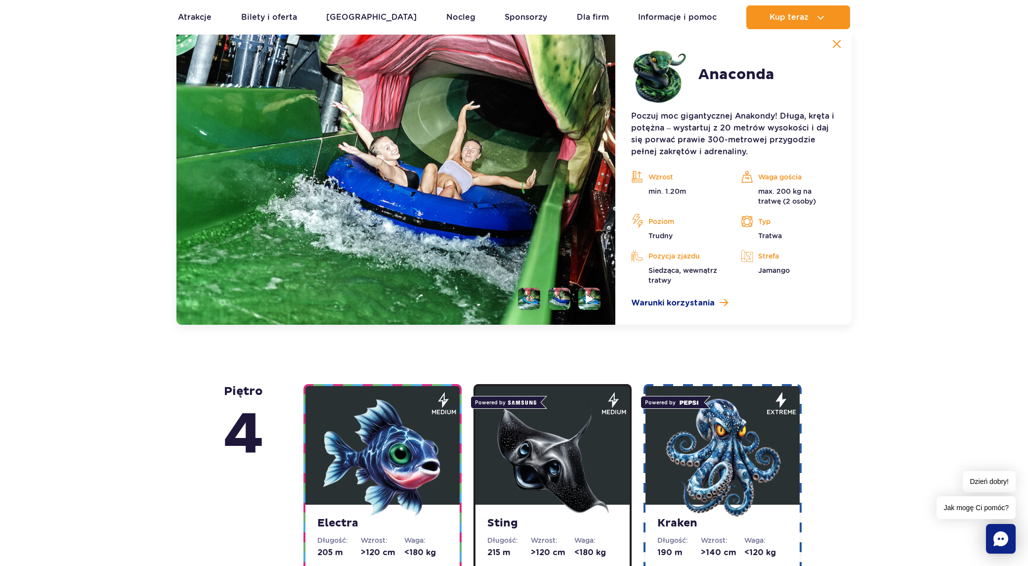
scroll to position [1106, 0]
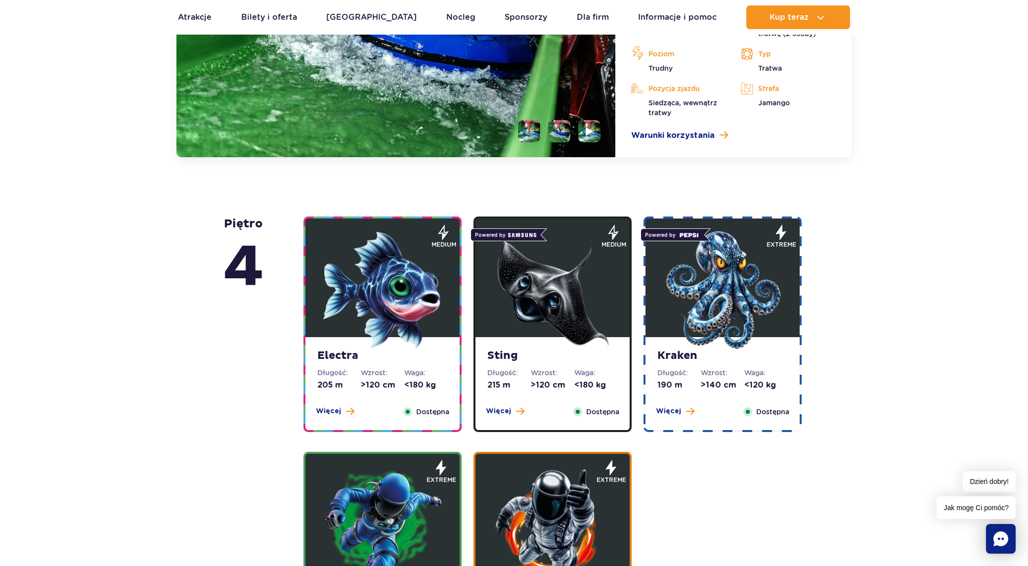
click at [545, 296] on img at bounding box center [552, 290] width 119 height 119
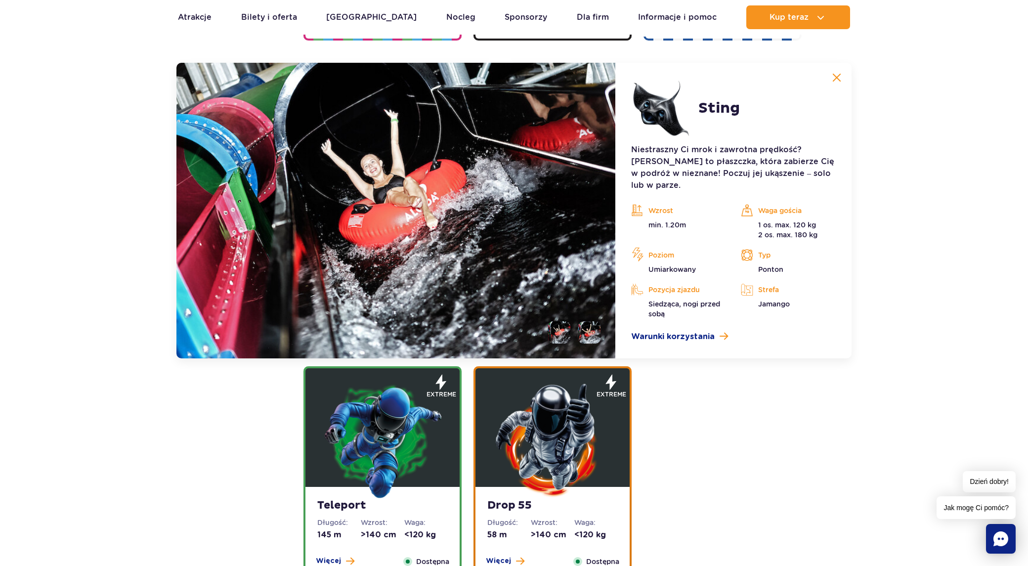
scroll to position [1183, 0]
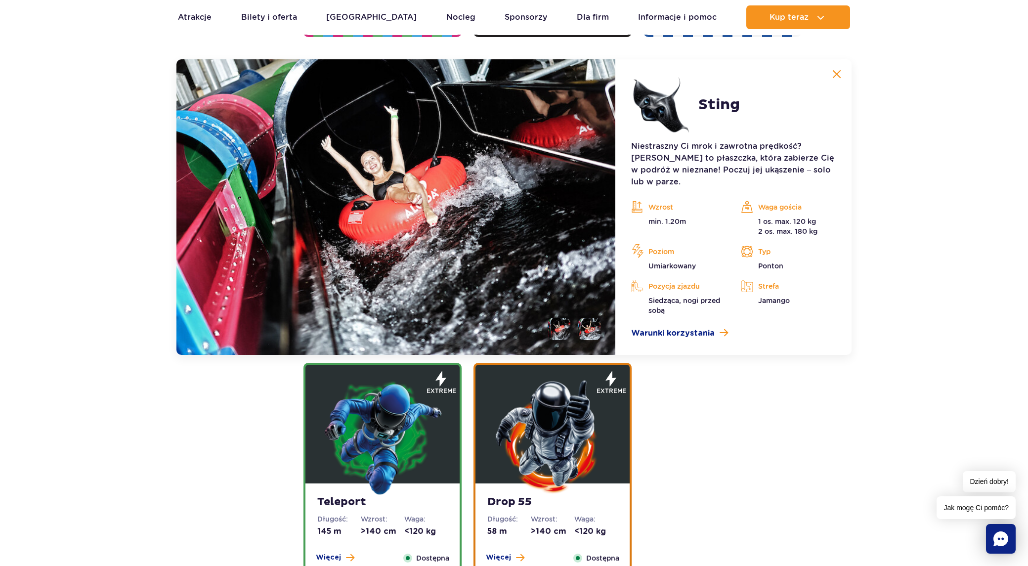
click at [599, 318] on li at bounding box center [589, 329] width 22 height 22
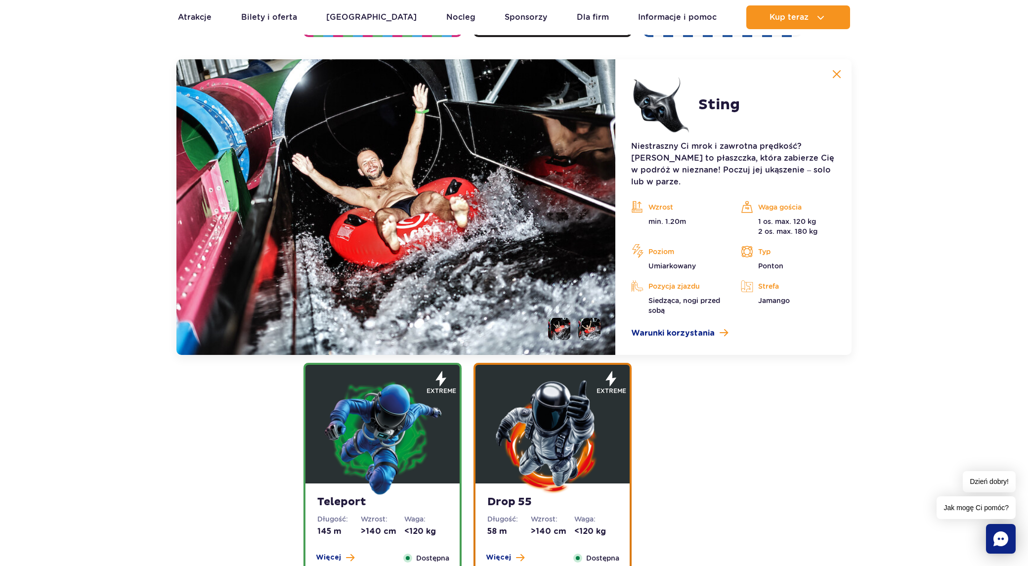
click at [556, 318] on li at bounding box center [559, 329] width 22 height 22
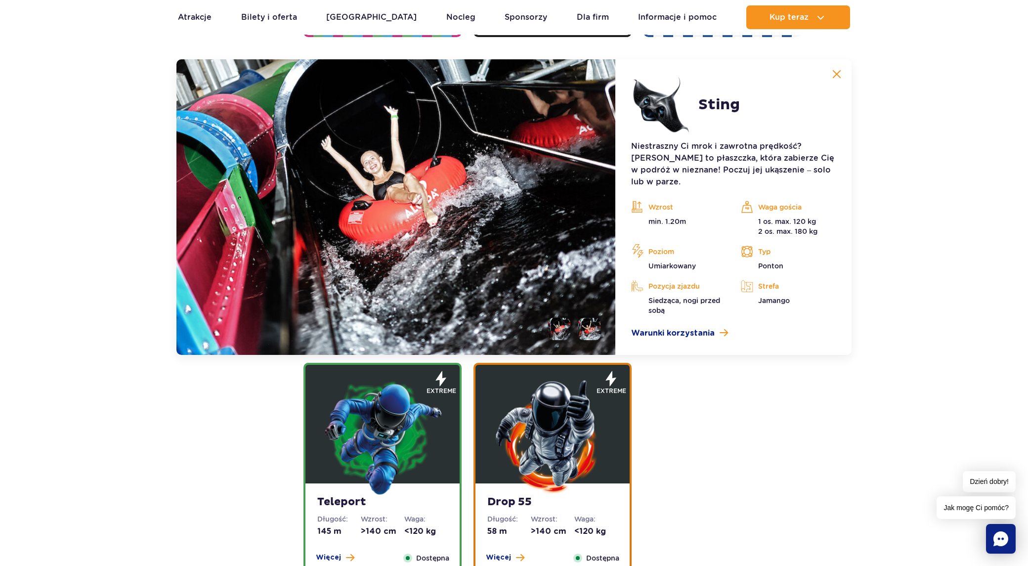
click at [576, 318] on ul at bounding box center [570, 329] width 60 height 22
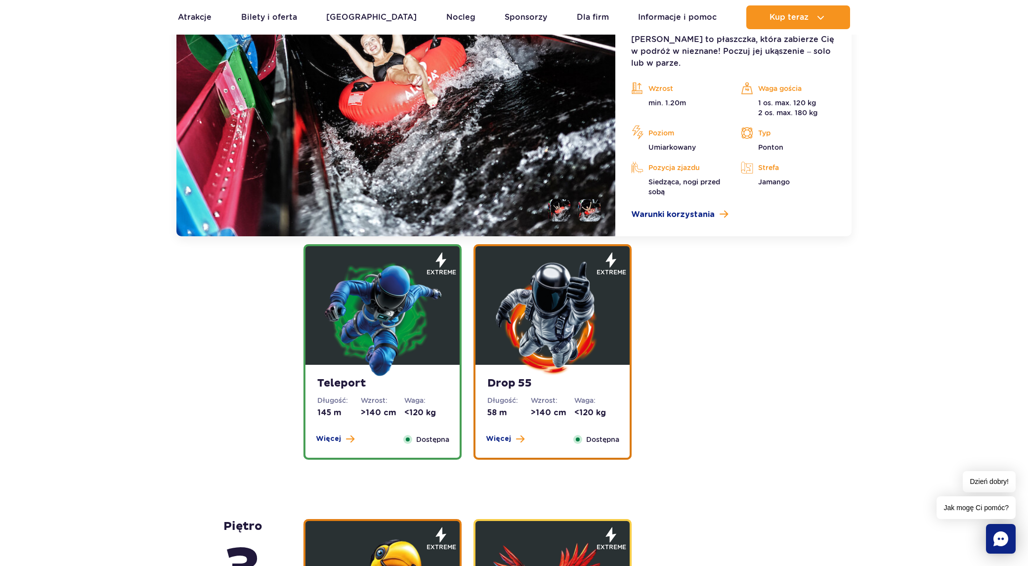
scroll to position [1331, 0]
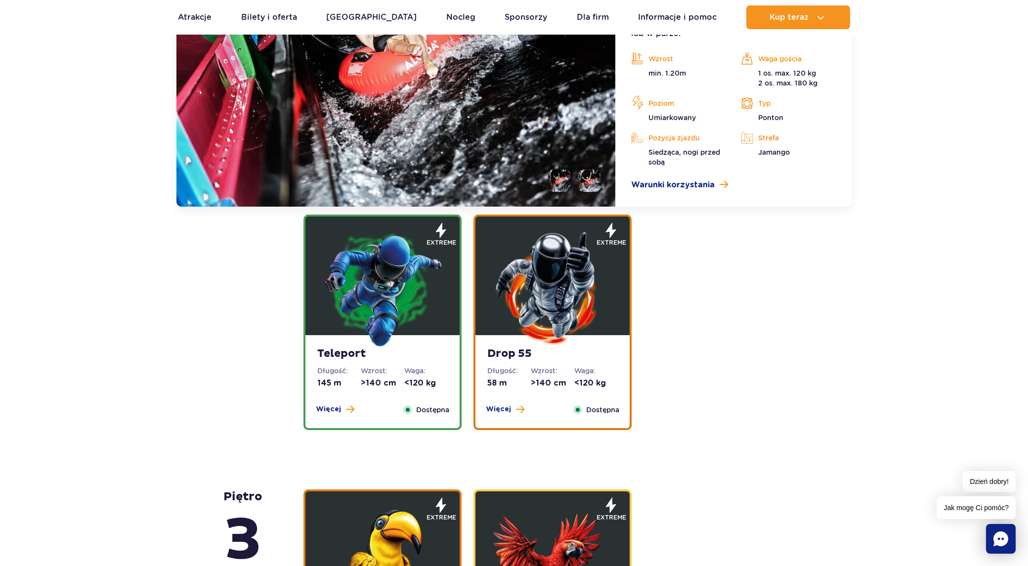
click at [547, 293] on img at bounding box center [552, 288] width 119 height 119
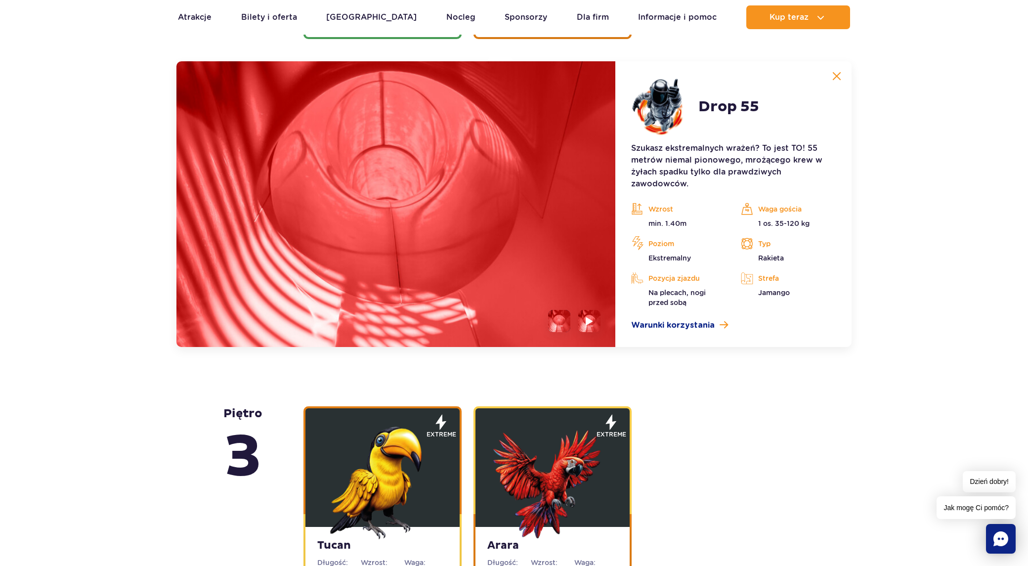
scroll to position [1418, 0]
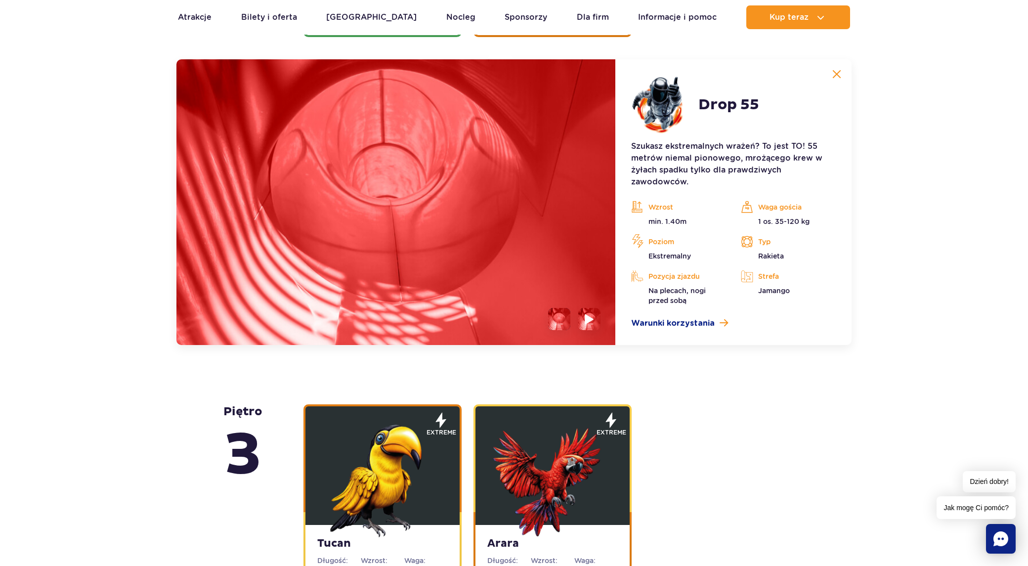
click at [590, 317] on img at bounding box center [589, 318] width 9 height 11
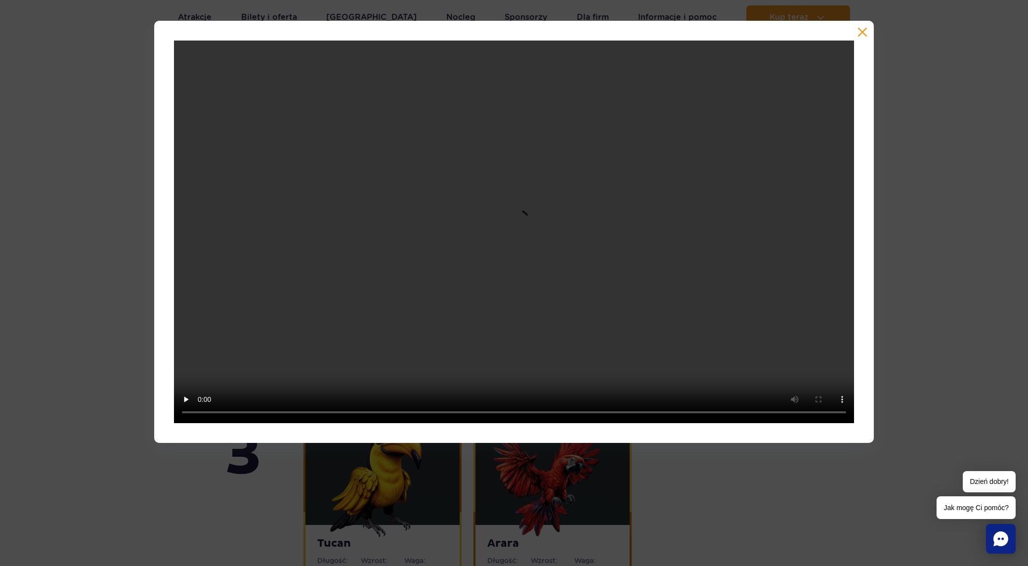
click at [864, 26] on div at bounding box center [514, 232] width 720 height 422
click at [864, 32] on button "button" at bounding box center [863, 32] width 10 height 10
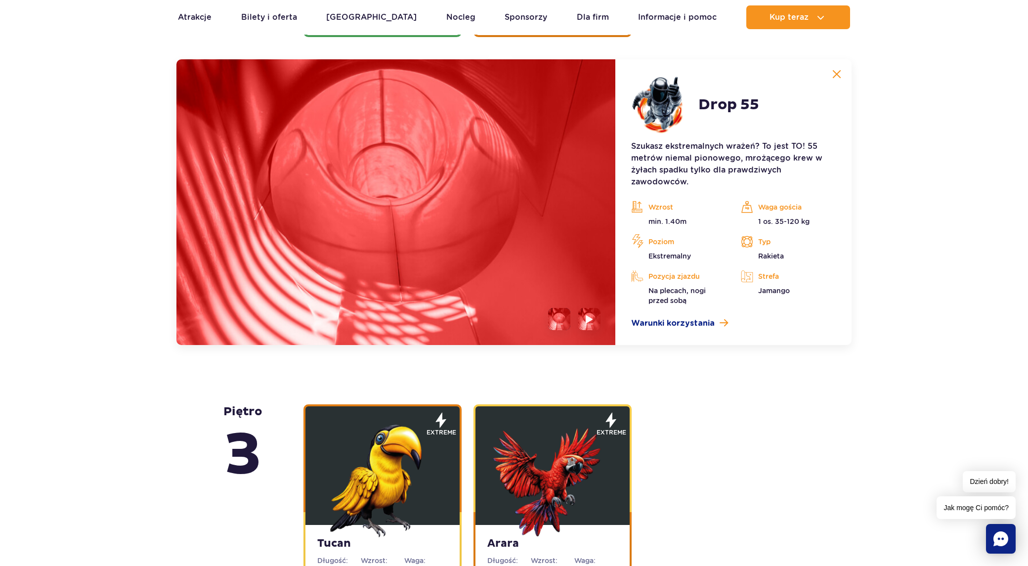
click at [561, 320] on li at bounding box center [559, 319] width 22 height 22
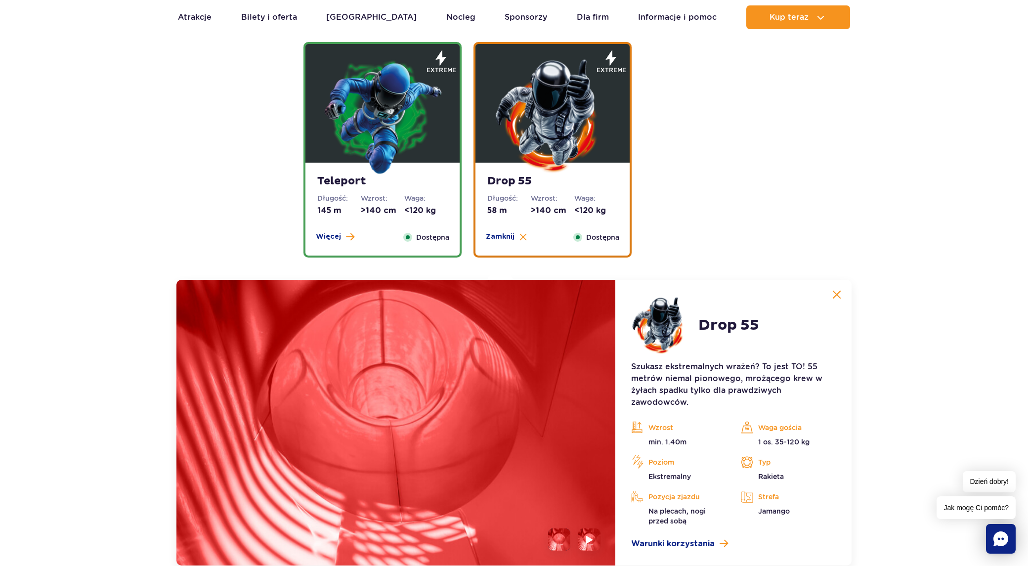
scroll to position [1122, 0]
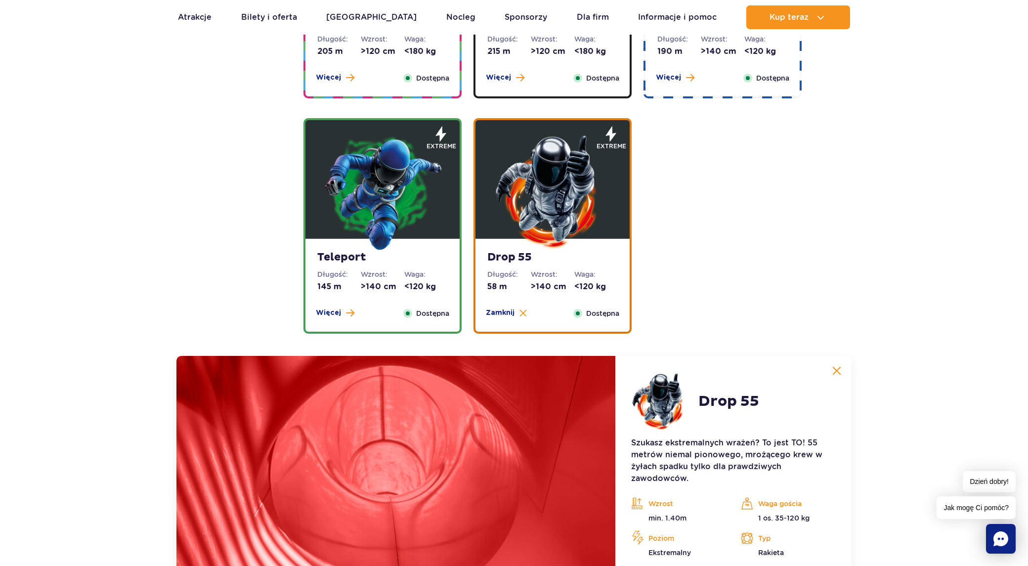
click at [394, 190] on img at bounding box center [382, 191] width 119 height 119
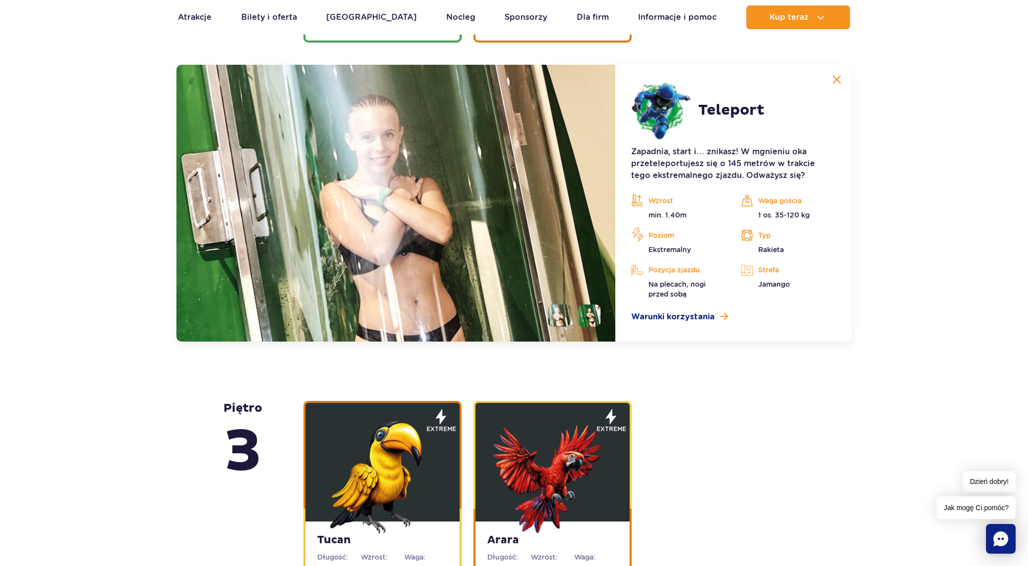
scroll to position [1418, 0]
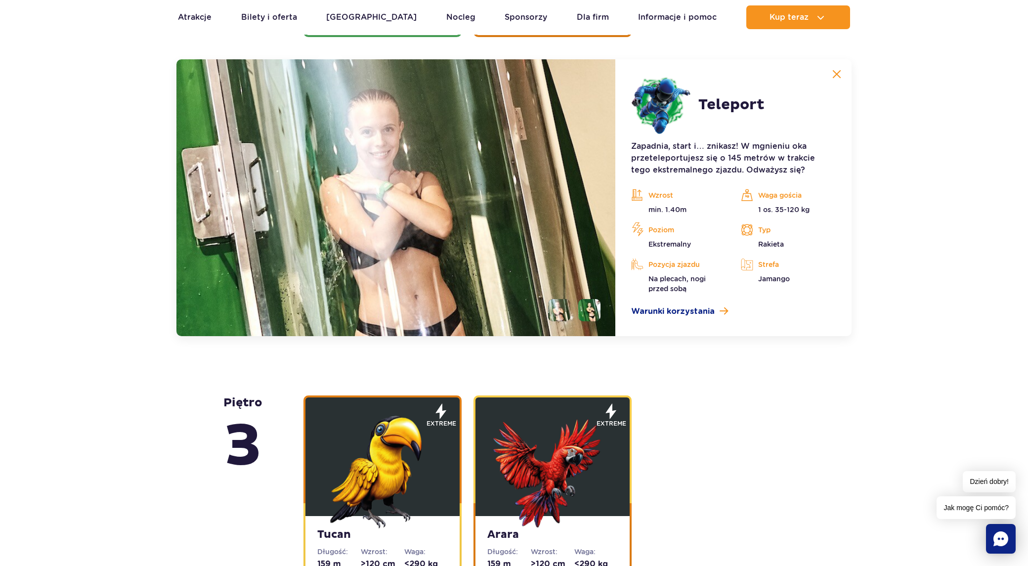
click at [593, 307] on li at bounding box center [589, 310] width 22 height 22
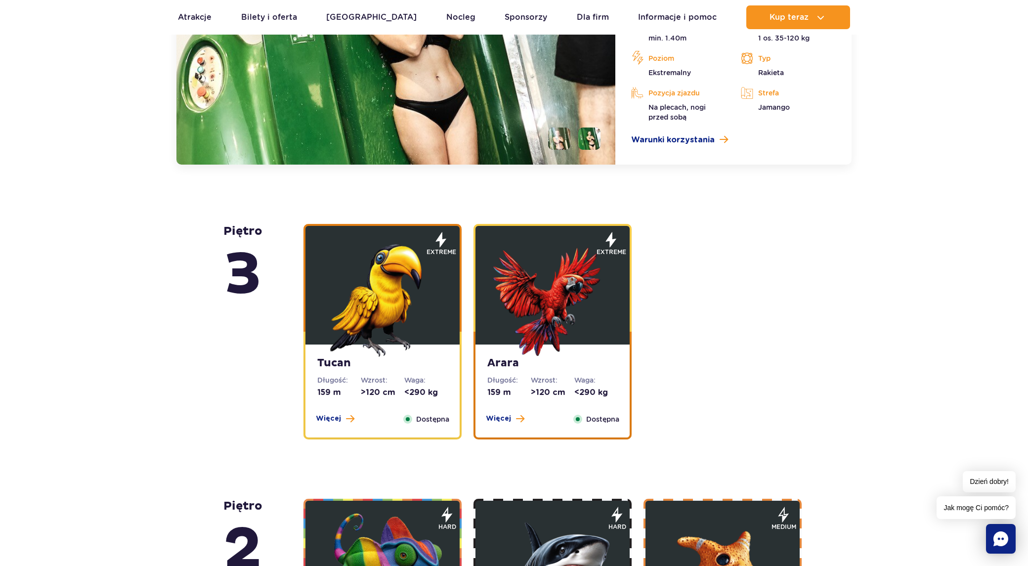
scroll to position [1616, 0]
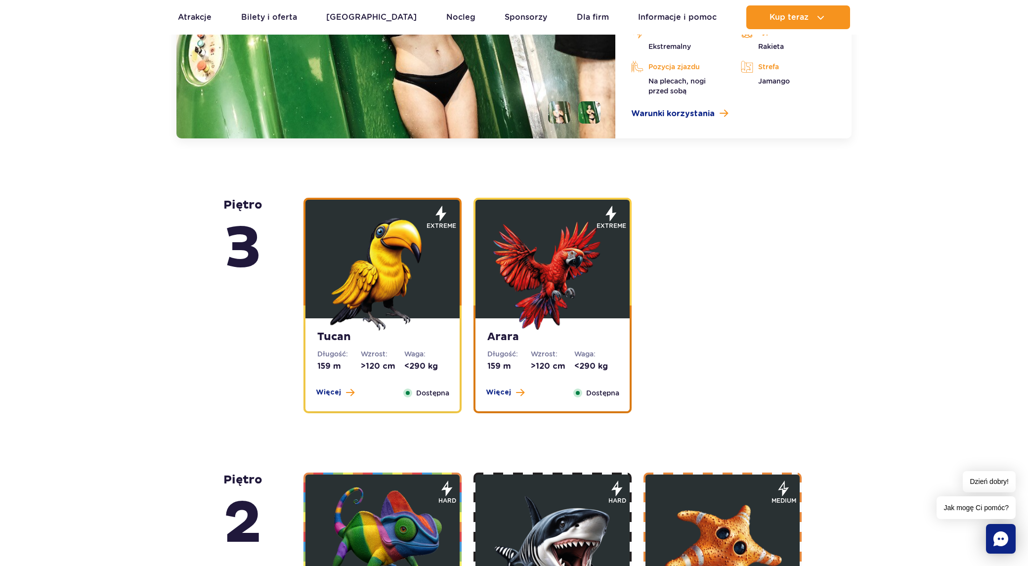
click at [412, 290] on img at bounding box center [382, 271] width 119 height 119
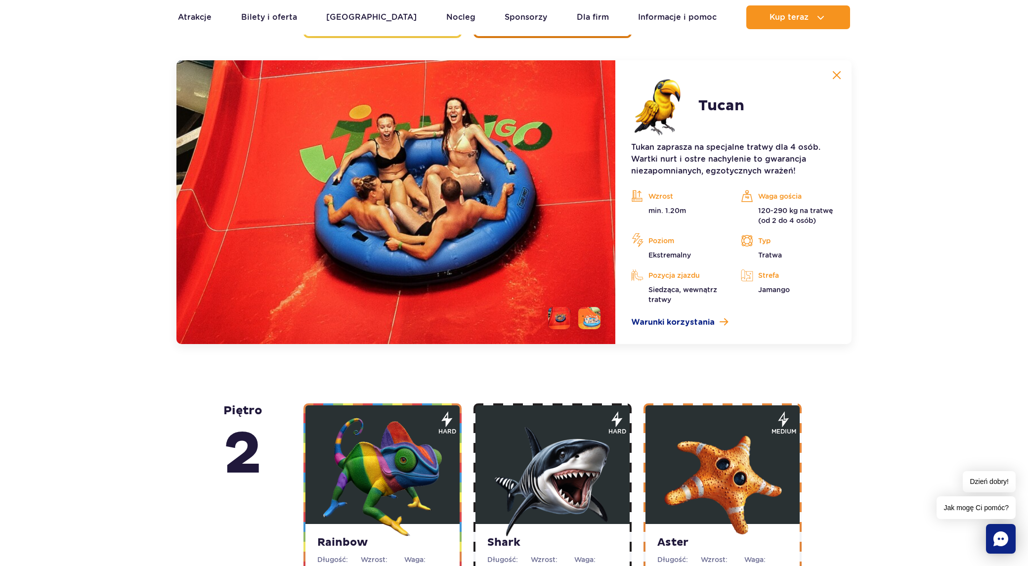
scroll to position [1693, 0]
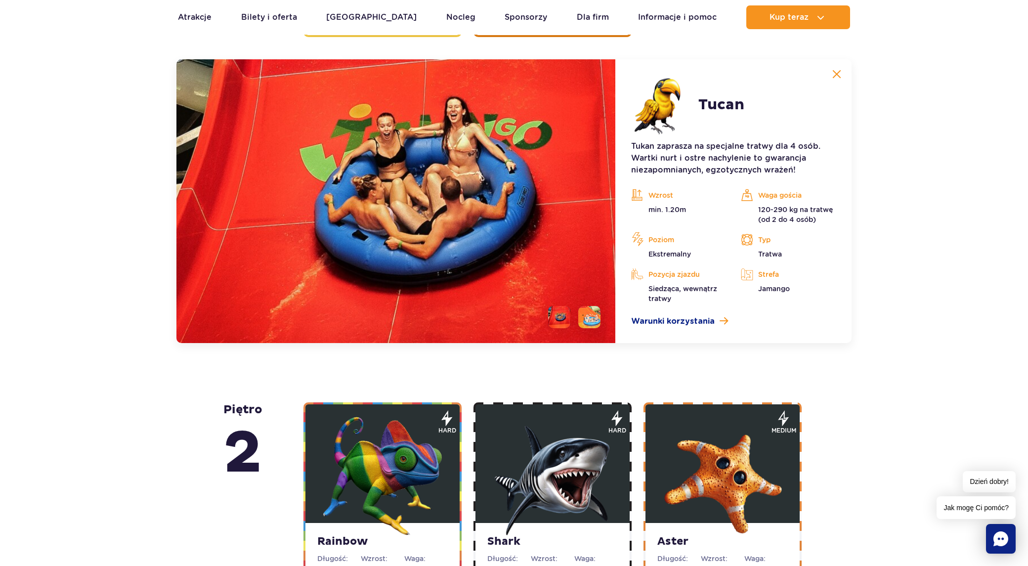
click at [590, 313] on li at bounding box center [589, 317] width 22 height 22
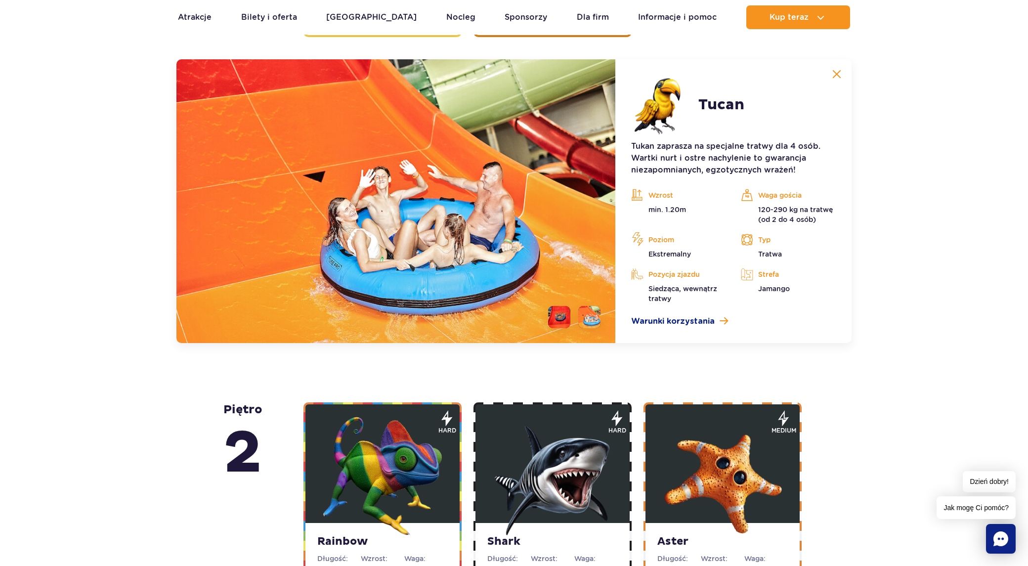
click at [845, 73] on button at bounding box center [837, 74] width 20 height 20
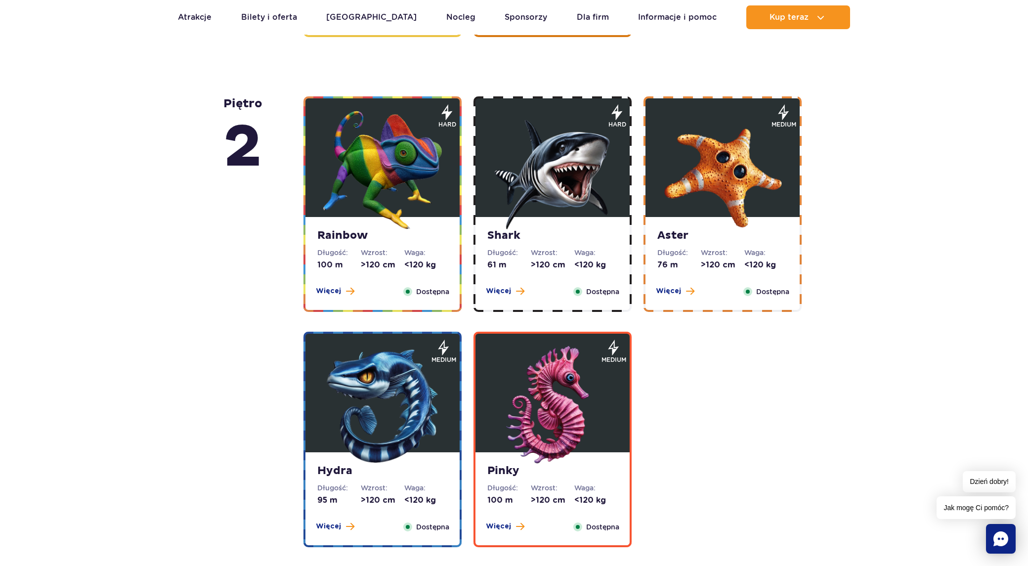
scroll to position [1446, 0]
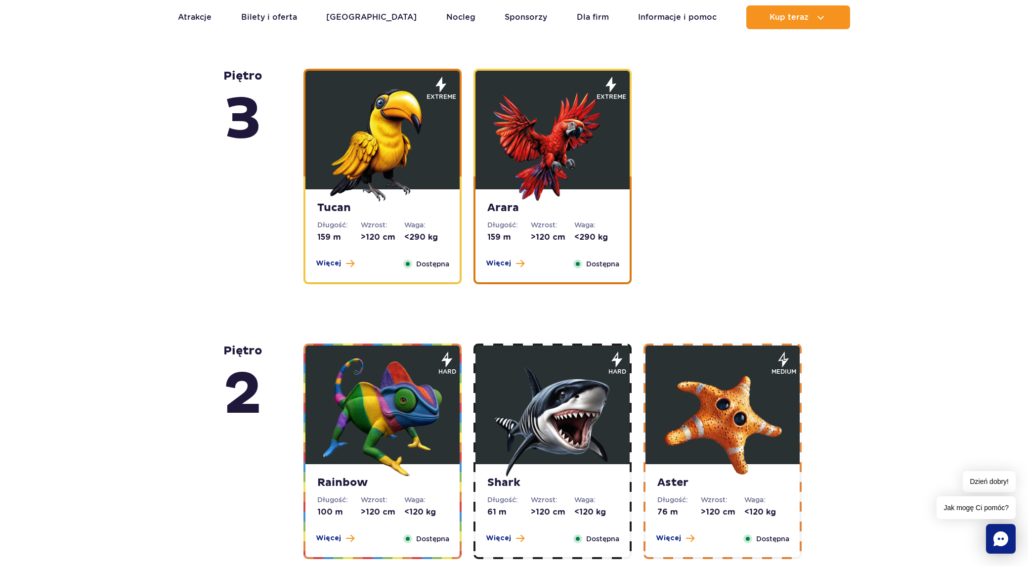
click at [539, 156] on img at bounding box center [552, 142] width 119 height 119
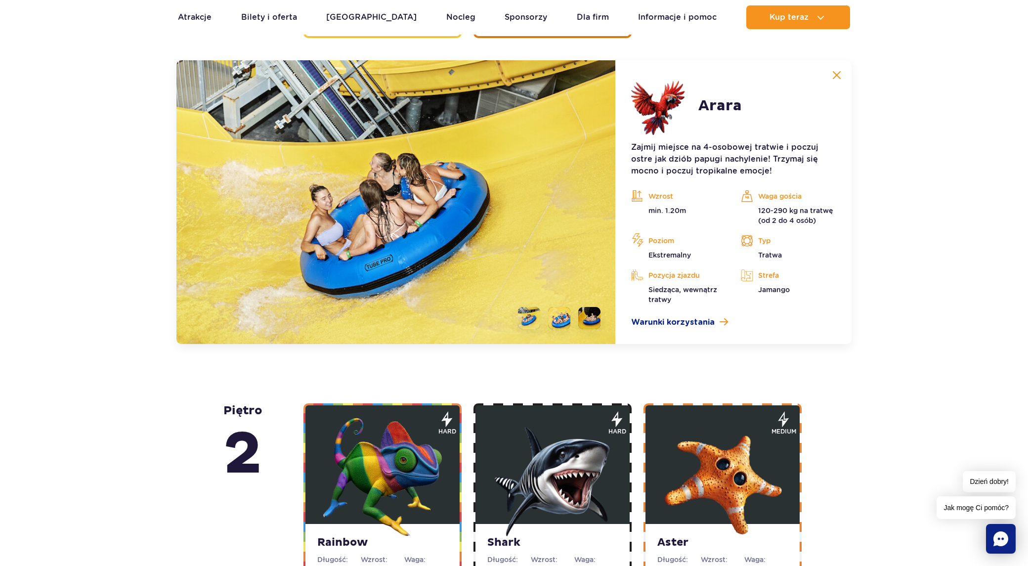
scroll to position [1693, 0]
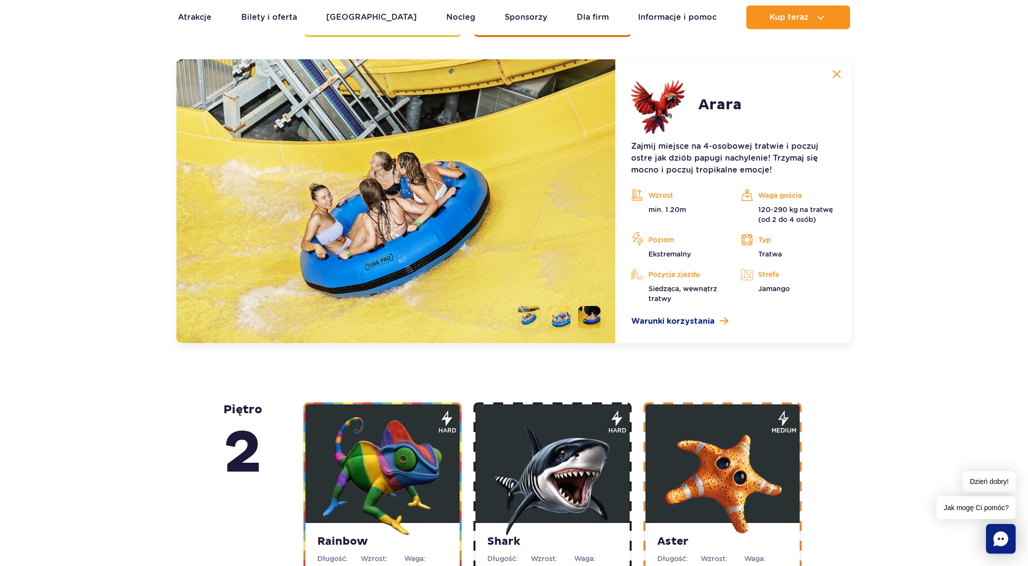
click at [558, 318] on li at bounding box center [559, 317] width 22 height 22
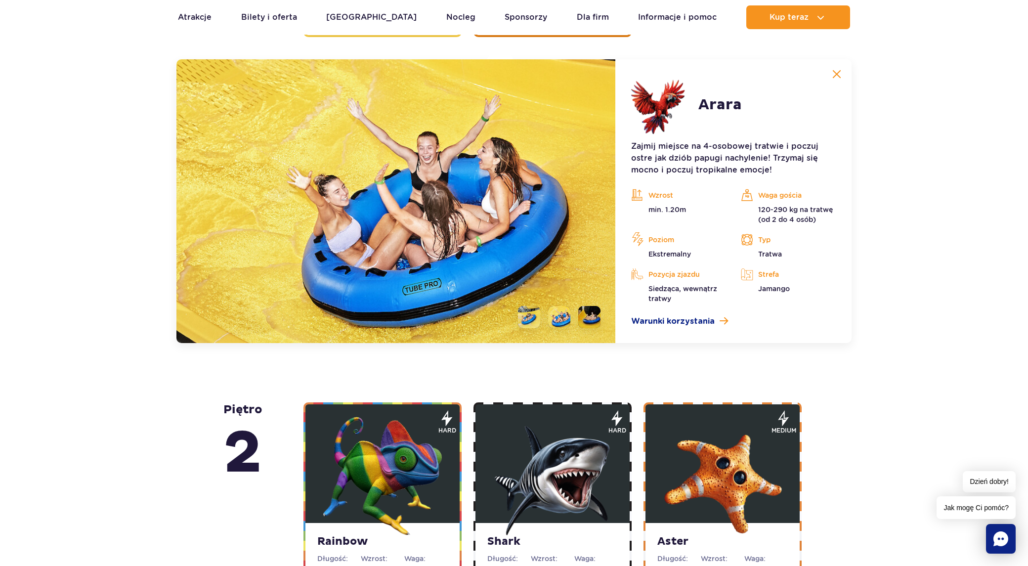
click at [596, 313] on li at bounding box center [589, 317] width 22 height 22
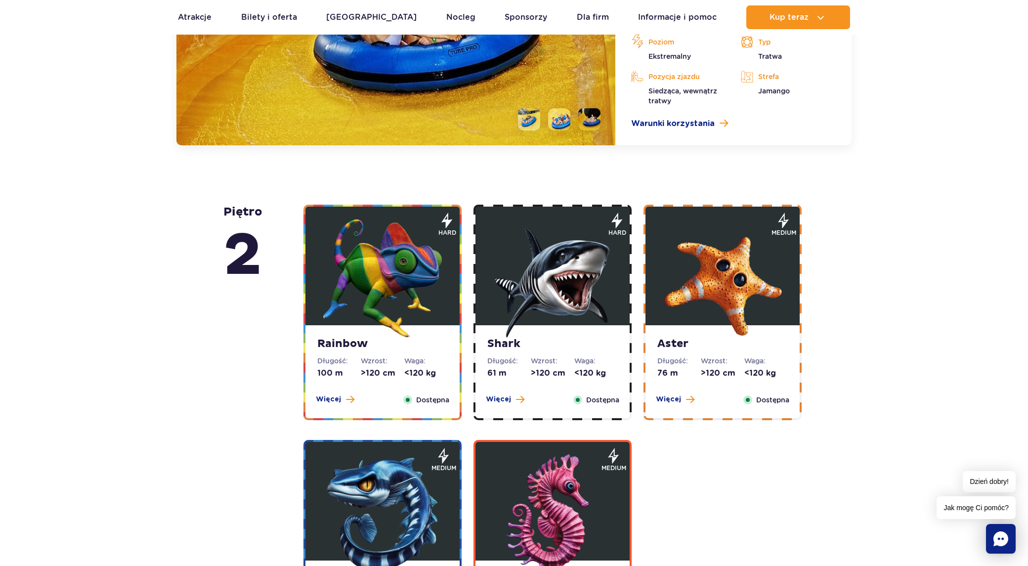
click at [382, 305] on img at bounding box center [382, 278] width 119 height 119
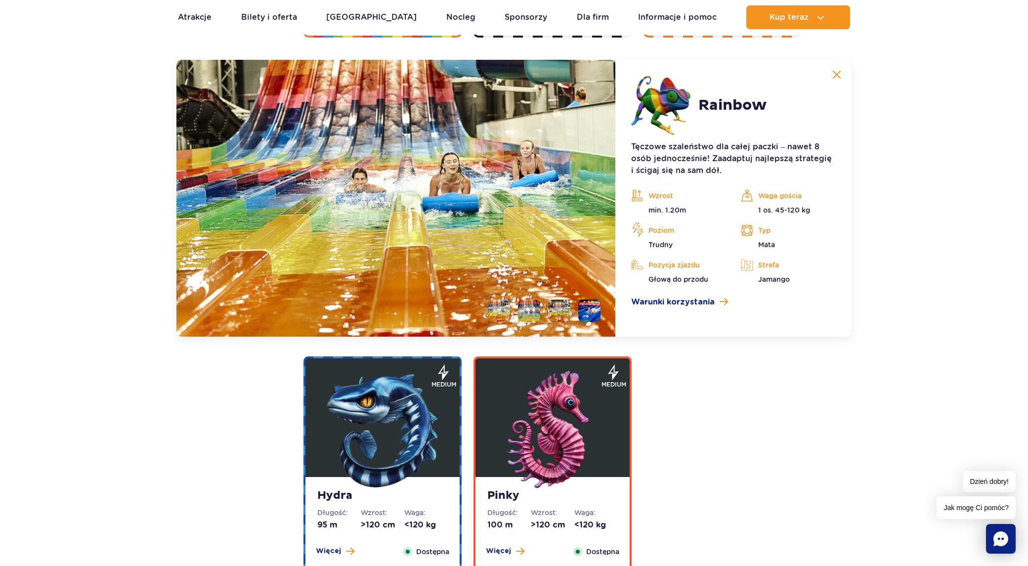
scroll to position [1968, 0]
click at [526, 307] on li at bounding box center [529, 310] width 22 height 22
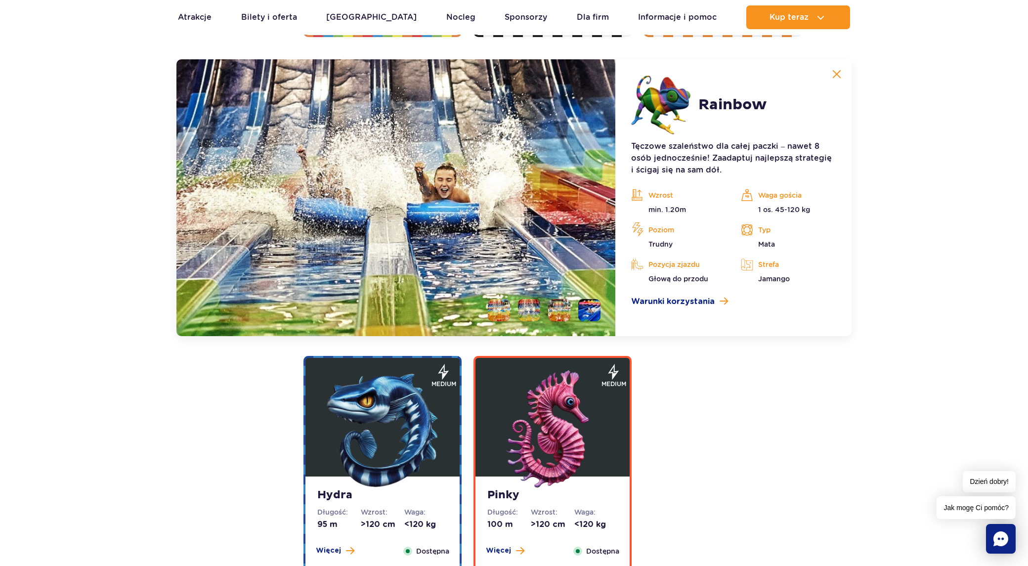
click at [564, 308] on li at bounding box center [559, 310] width 22 height 22
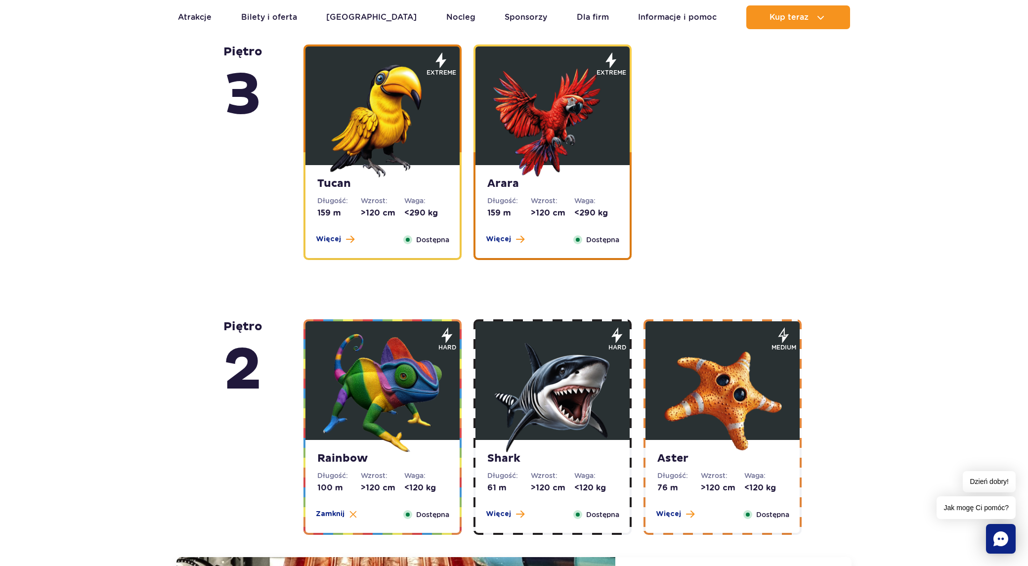
scroll to position [1474, 0]
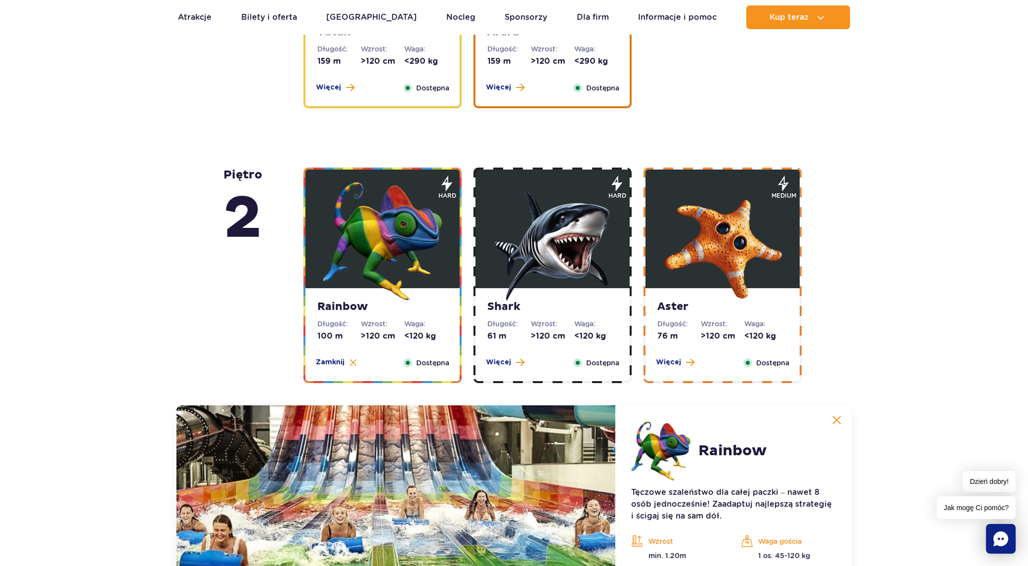
click at [524, 242] on img at bounding box center [552, 241] width 119 height 119
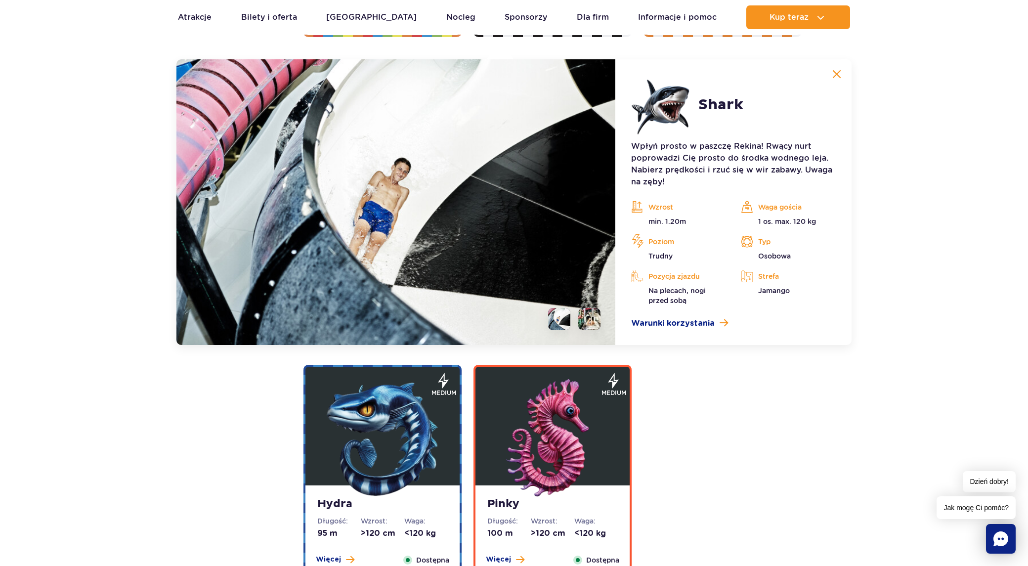
scroll to position [1820, 0]
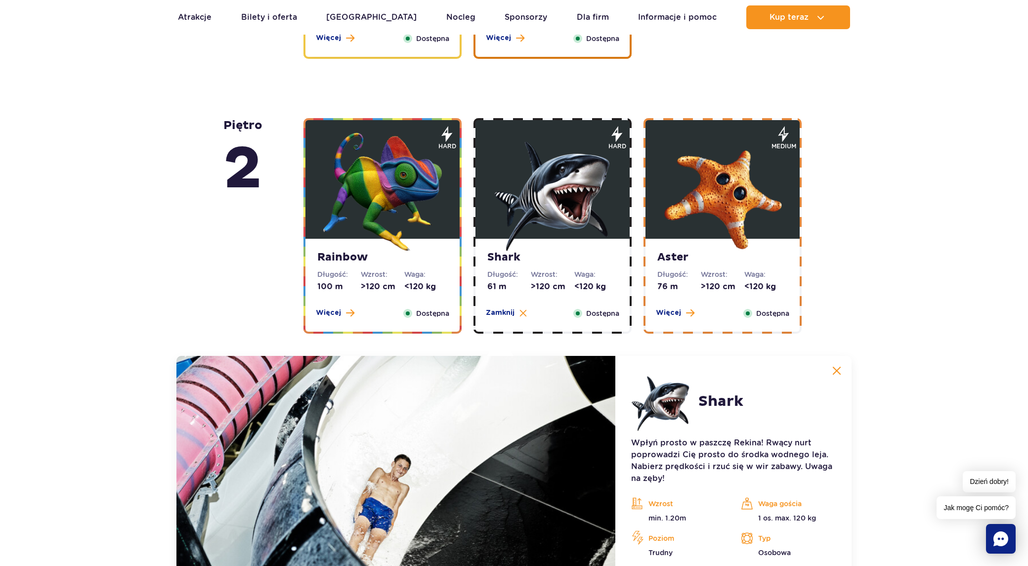
click at [716, 186] on img at bounding box center [722, 191] width 119 height 119
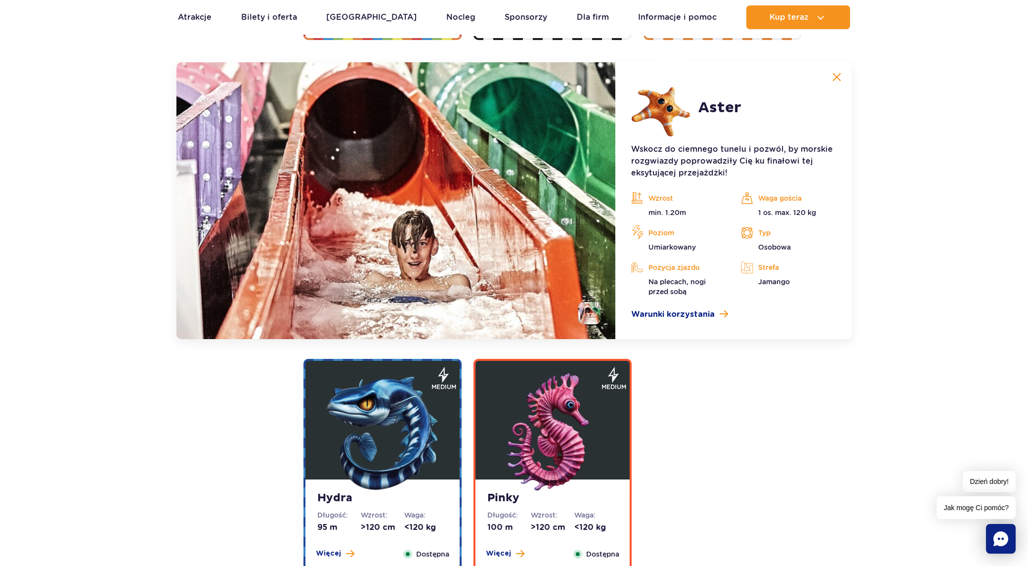
scroll to position [1968, 0]
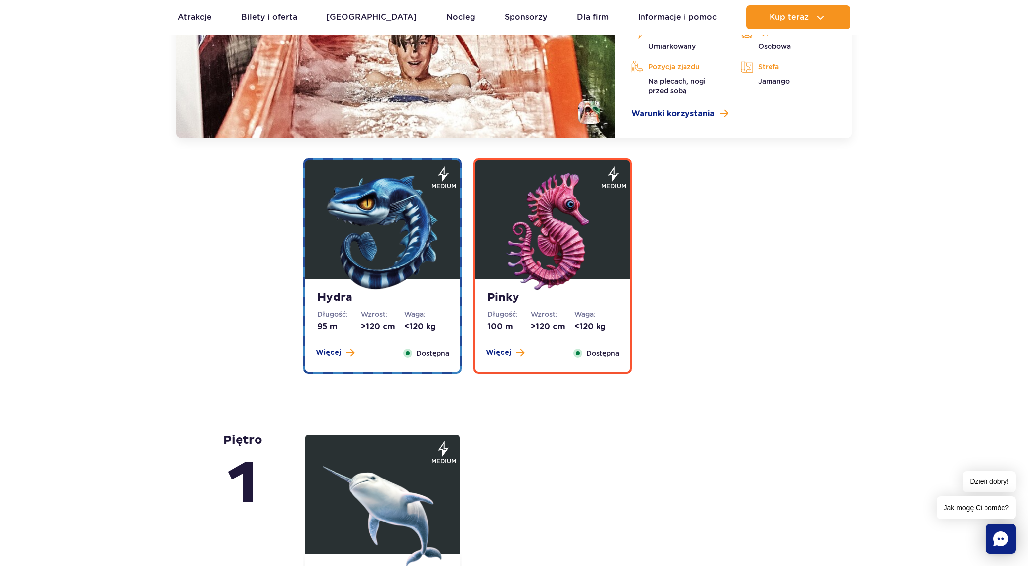
click at [390, 247] on img at bounding box center [382, 232] width 119 height 119
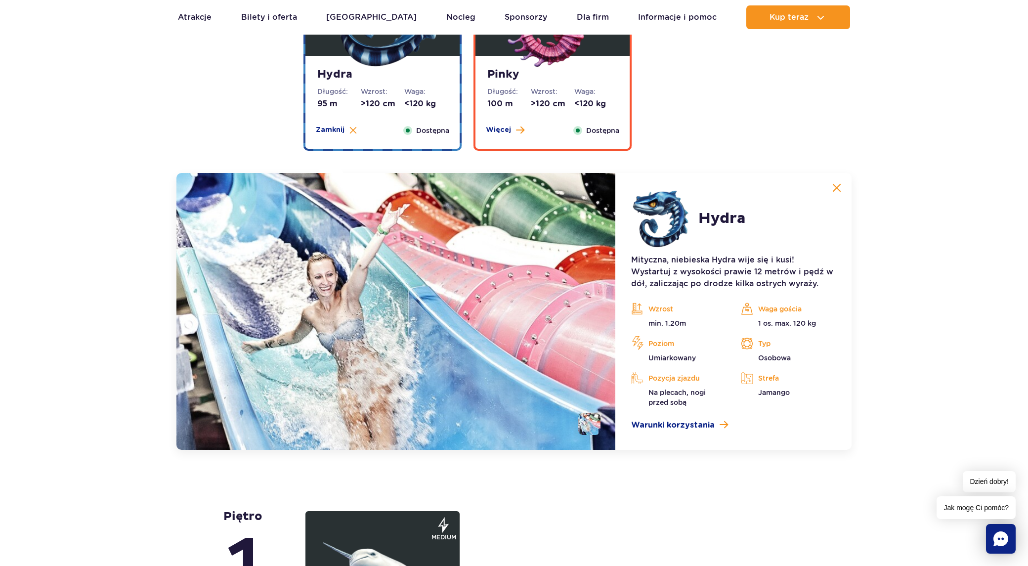
scroll to position [2055, 0]
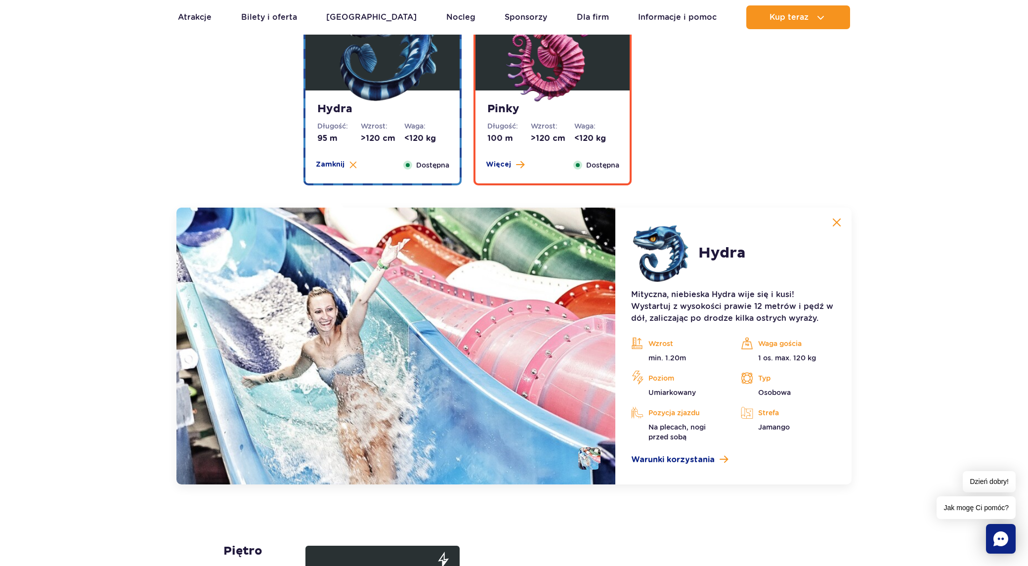
click at [839, 224] on img at bounding box center [836, 222] width 9 height 9
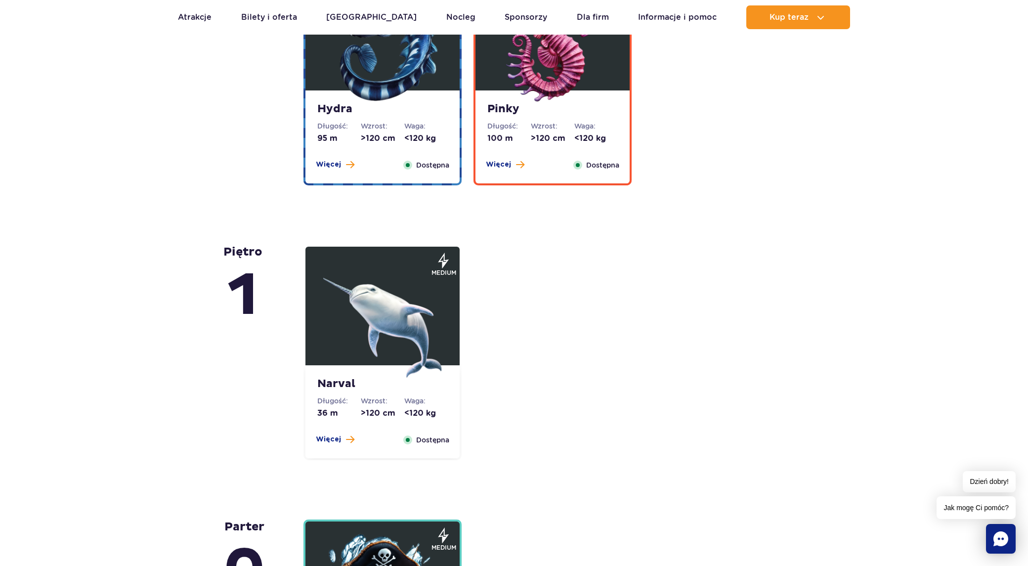
click at [408, 309] on img at bounding box center [382, 318] width 119 height 119
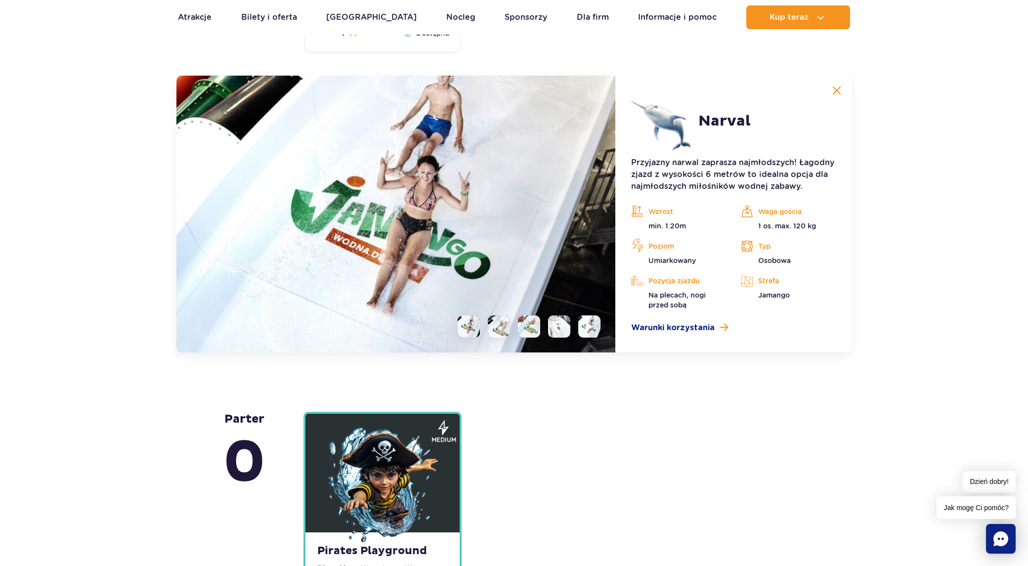
scroll to position [2478, 0]
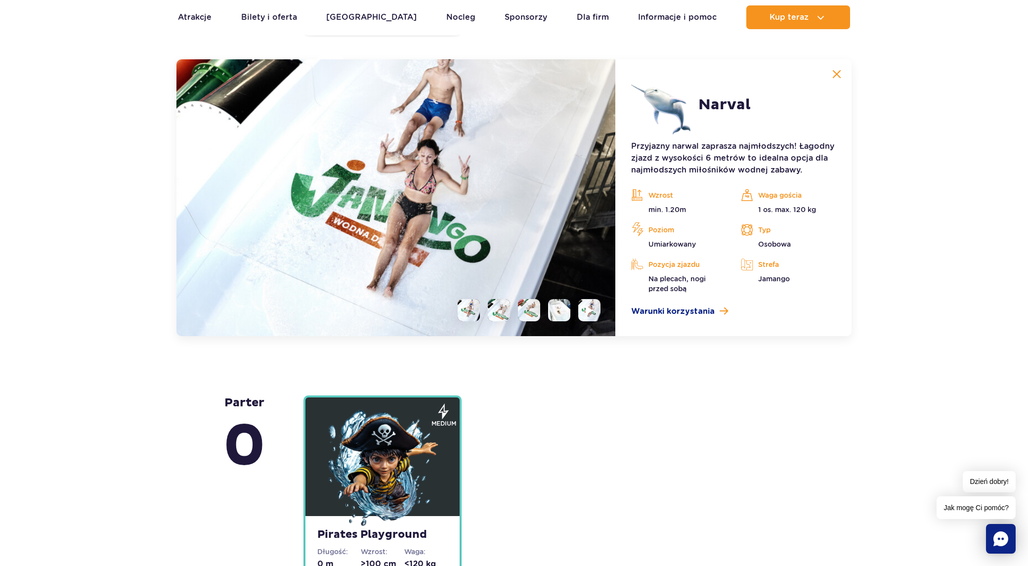
click at [834, 71] on img at bounding box center [836, 74] width 9 height 9
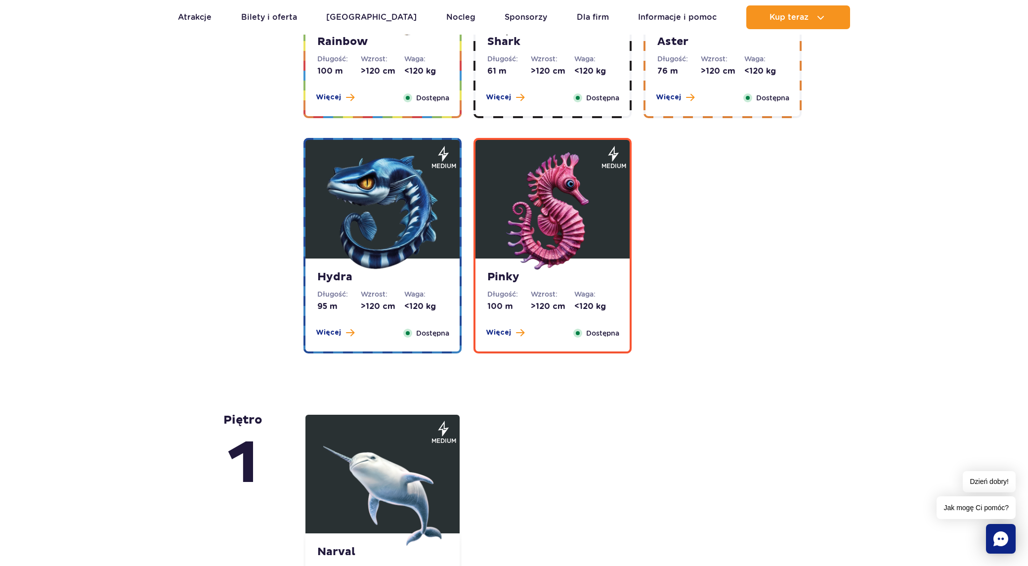
scroll to position [1934, 0]
